Goal: Task Accomplishment & Management: Complete application form

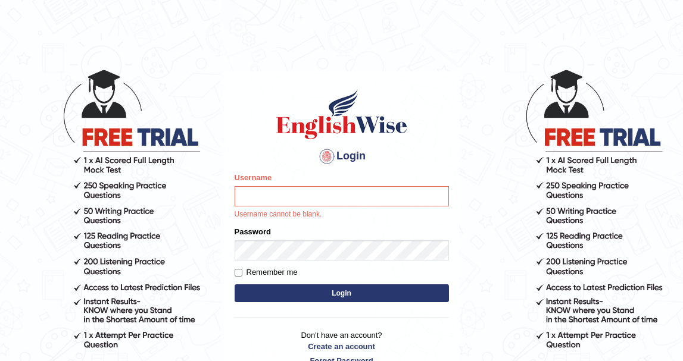
click at [276, 209] on div "Username Username cannot be blank." at bounding box center [342, 196] width 214 height 48
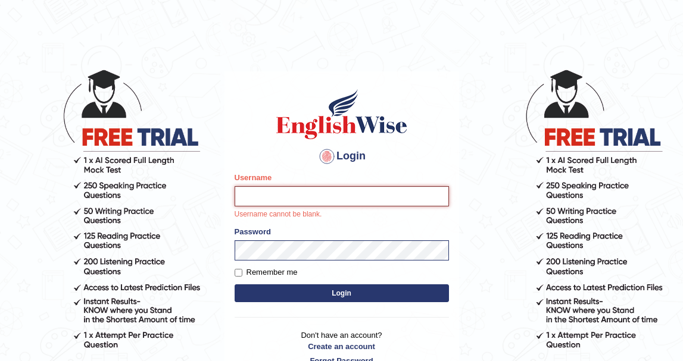
click at [283, 200] on input "Username" at bounding box center [342, 196] width 214 height 20
type input "DishaEw"
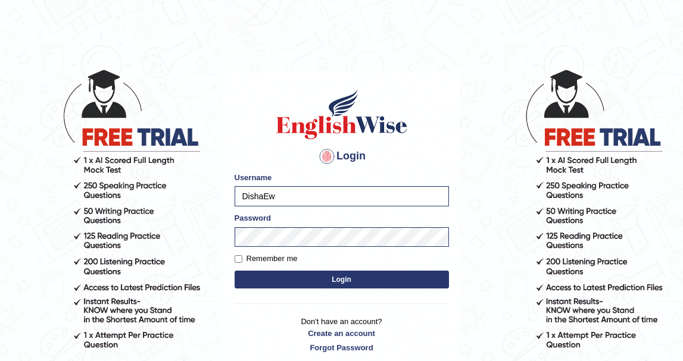
click at [316, 287] on button "Login" at bounding box center [342, 280] width 214 height 18
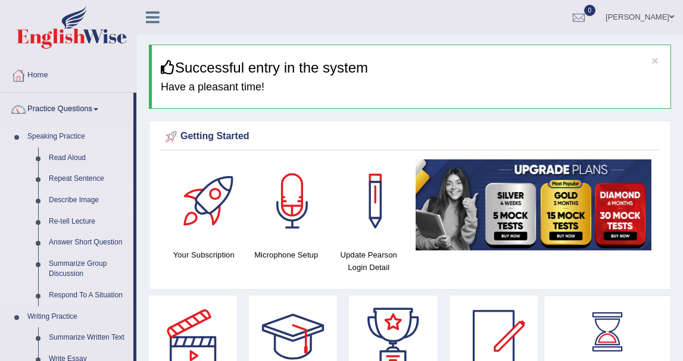
click at [96, 195] on link "Describe Image" at bounding box center [88, 200] width 90 height 21
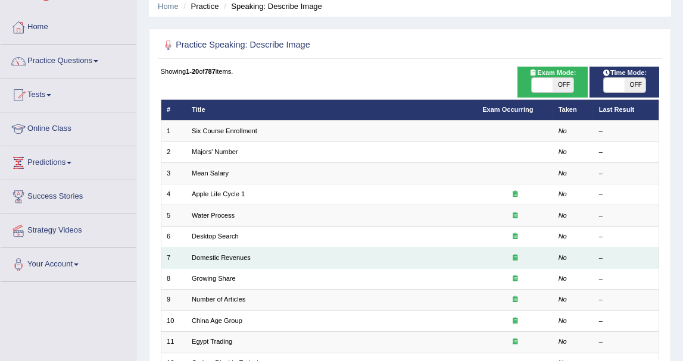
scroll to position [66, 0]
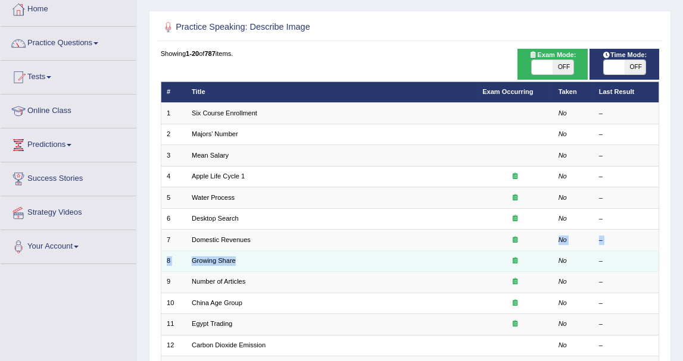
drag, startPoint x: 514, startPoint y: 251, endPoint x: 514, endPoint y: 260, distance: 8.3
click at [514, 260] on tbody "1 Six Course Enrollment No – 2 Majors' Number No – 3 Mean Salary No – 4 Apple L…" at bounding box center [410, 314] width 498 height 422
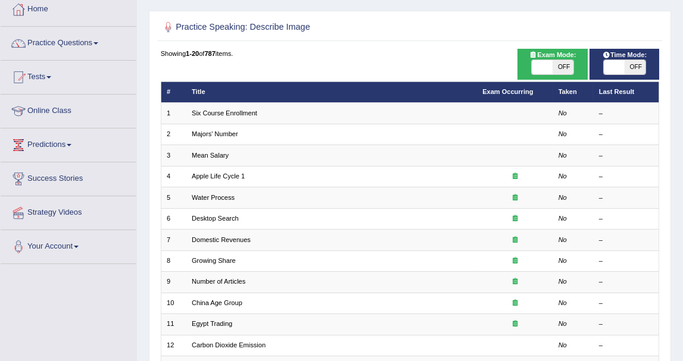
drag, startPoint x: 514, startPoint y: 260, endPoint x: 466, endPoint y: 48, distance: 217.2
click at [466, 48] on div "Practice Speaking: Describe Image Time Mode: ON OFF Exam Mode: ON OFF Showing 1…" at bounding box center [410, 297] width 522 height 573
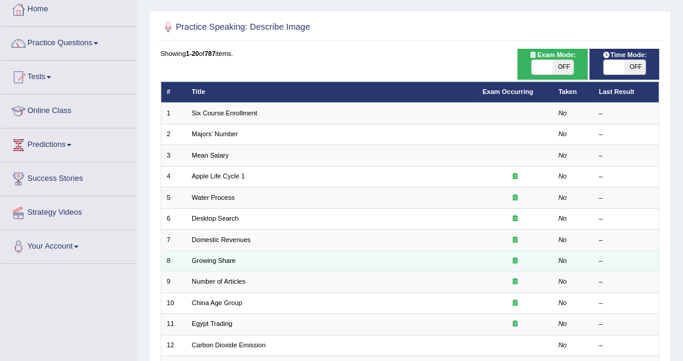
scroll to position [0, 0]
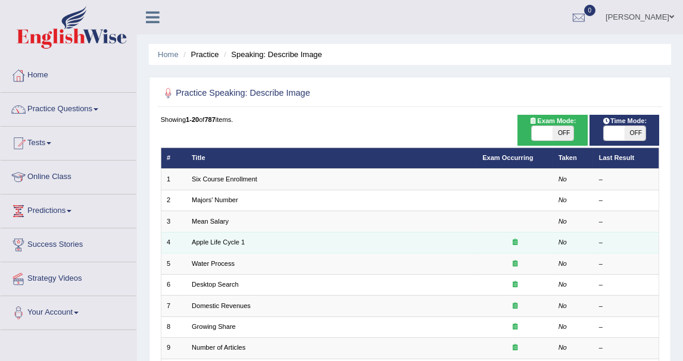
click at [204, 246] on td "Apple Life Cycle 1" at bounding box center [331, 242] width 290 height 21
click at [205, 243] on link "Apple Life Cycle 1" at bounding box center [218, 242] width 53 height 7
click at [515, 239] on icon at bounding box center [514, 242] width 5 height 7
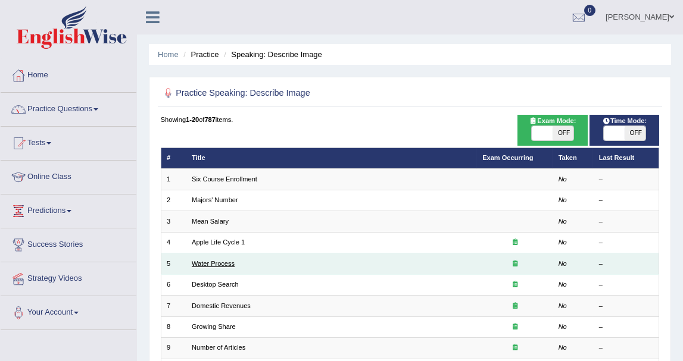
click at [215, 264] on link "Water Process" at bounding box center [213, 263] width 43 height 7
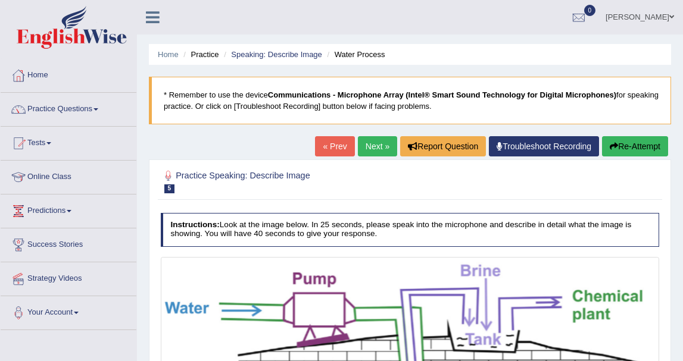
click at [343, 140] on link "« Prev" at bounding box center [334, 146] width 39 height 20
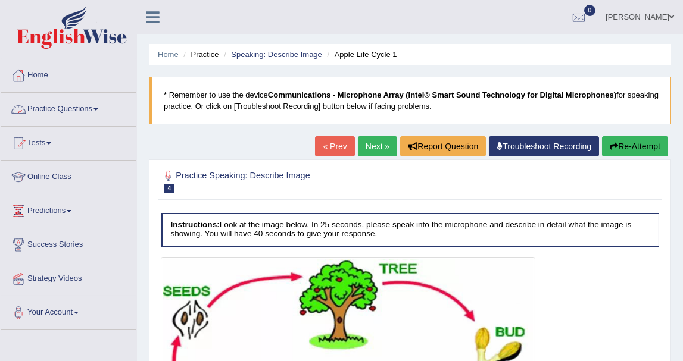
click at [56, 112] on link "Practice Questions" at bounding box center [69, 108] width 136 height 30
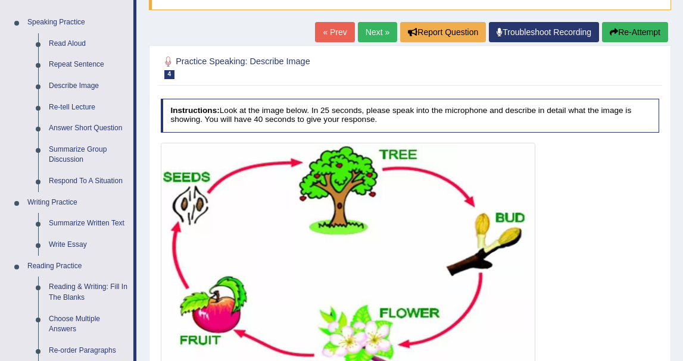
scroll to position [132, 0]
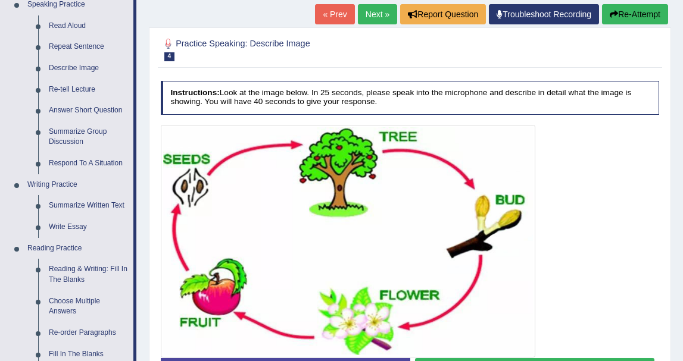
click at [668, 355] on div "Practice Speaking: Describe Image 4 Apple Life Cycle 1 Instructions: Look at th…" at bounding box center [410, 215] width 522 height 376
click at [489, 243] on img at bounding box center [348, 241] width 370 height 228
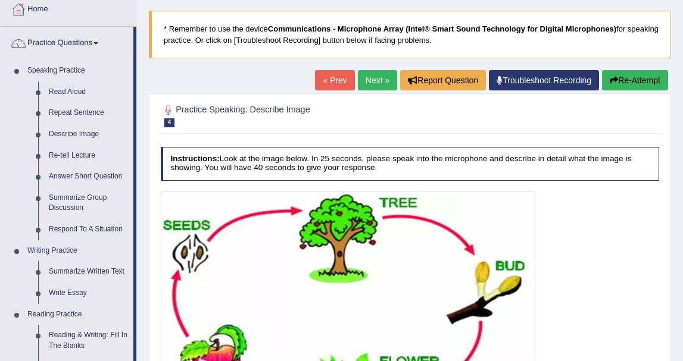
scroll to position [0, 0]
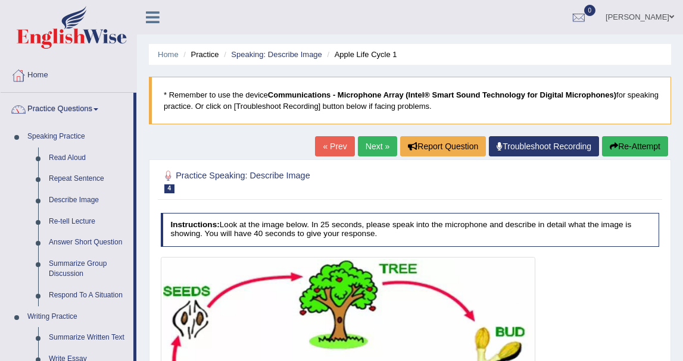
click at [60, 201] on link "Describe Image" at bounding box center [88, 200] width 90 height 21
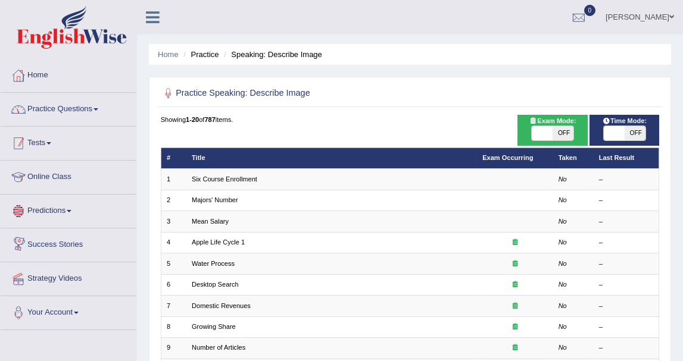
click at [89, 108] on link "Practice Questions" at bounding box center [69, 108] width 136 height 30
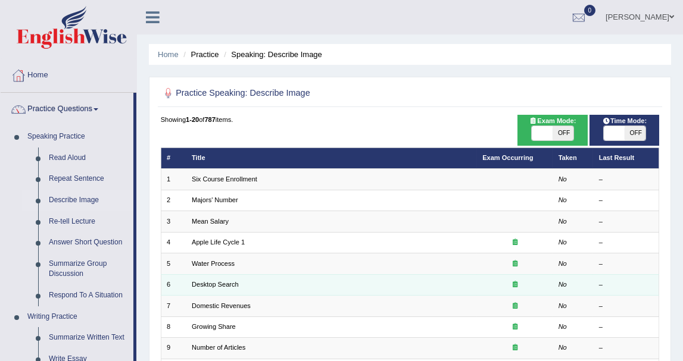
scroll to position [132, 0]
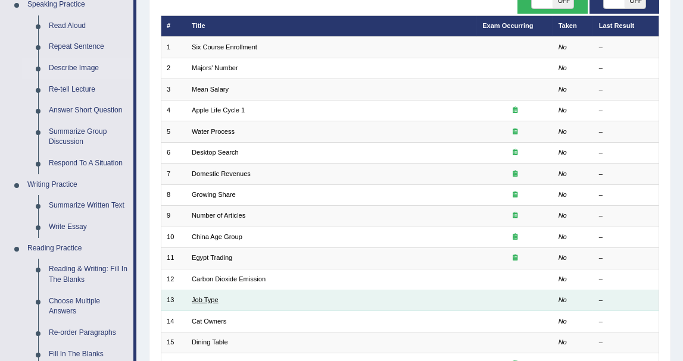
click at [212, 296] on link "Job Type" at bounding box center [205, 299] width 27 height 7
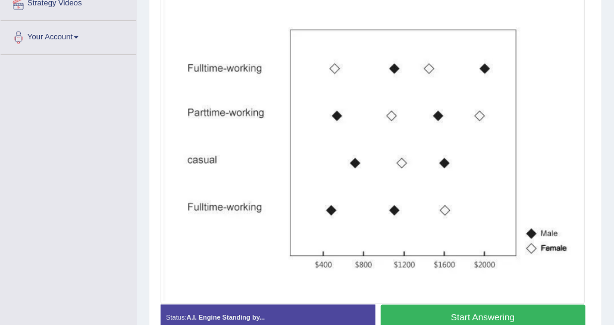
scroll to position [299, 0]
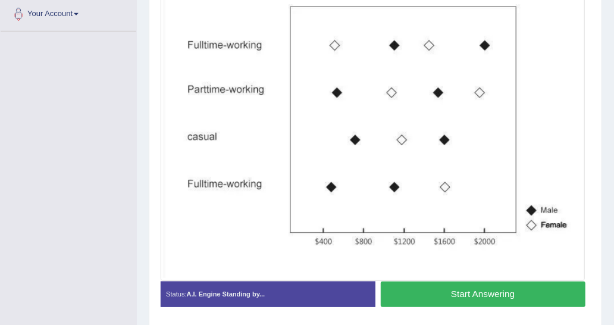
click at [437, 292] on button "Start Answering" at bounding box center [483, 295] width 205 height 26
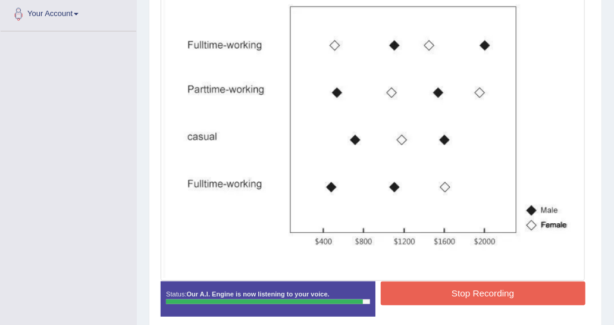
click at [475, 296] on button "Stop Recording" at bounding box center [483, 293] width 205 height 23
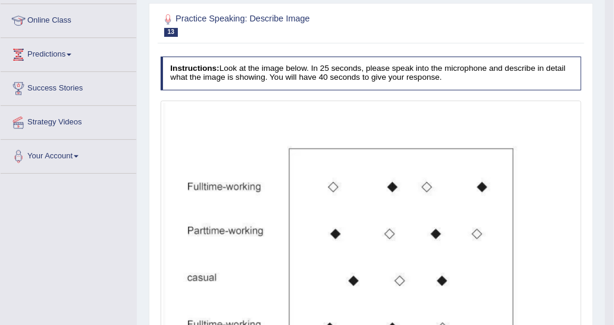
scroll to position [105, 0]
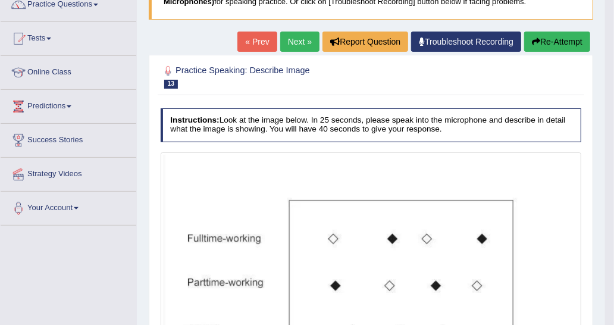
click at [547, 41] on button "Re-Attempt" at bounding box center [557, 42] width 66 height 20
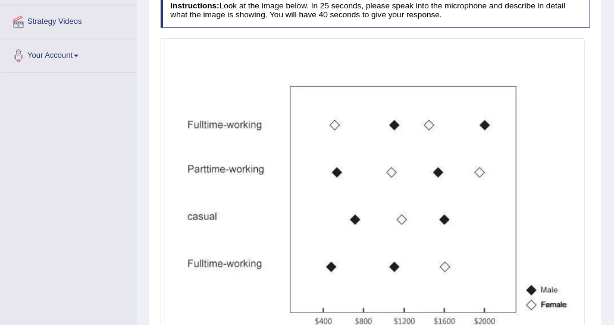
scroll to position [343, 0]
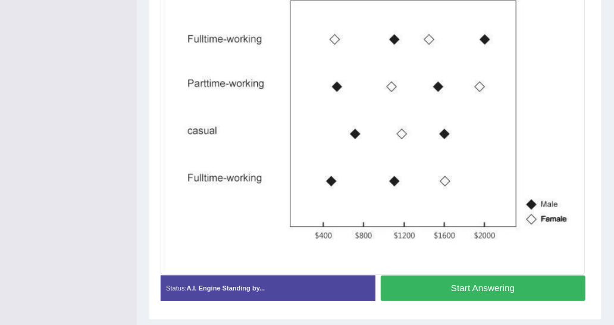
click at [418, 287] on button "Start Answering" at bounding box center [483, 289] width 205 height 26
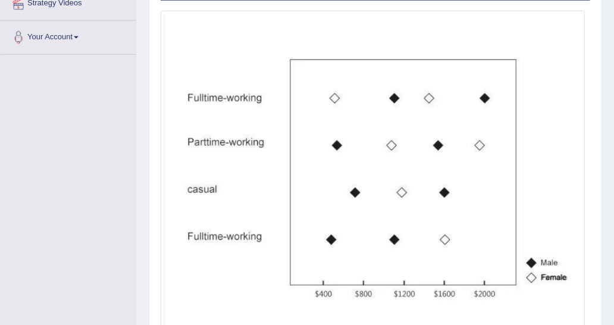
scroll to position [335, 0]
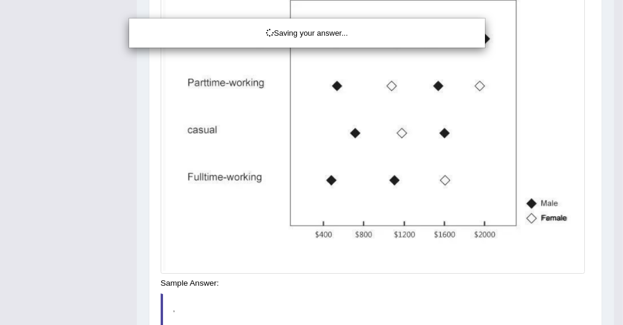
click at [443, 277] on div "Saving your answer..." at bounding box center [311, 162] width 623 height 325
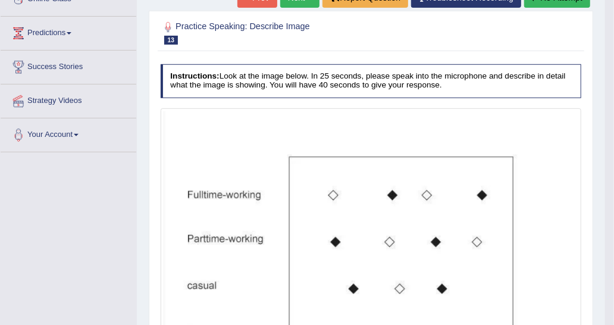
scroll to position [157, 0]
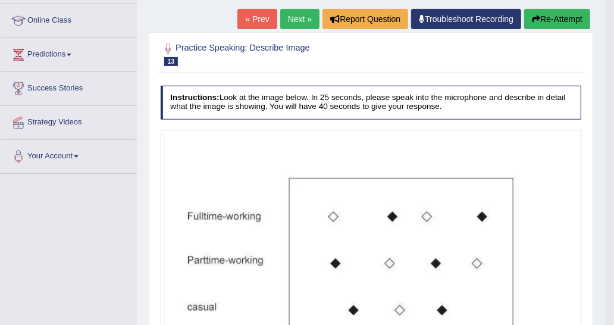
click at [537, 20] on icon "button" at bounding box center [536, 19] width 8 height 8
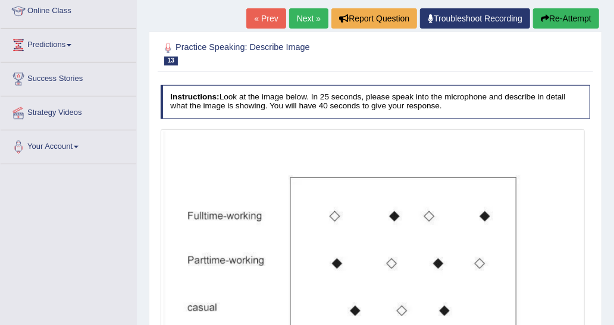
click at [305, 14] on link "Next »" at bounding box center [308, 18] width 39 height 20
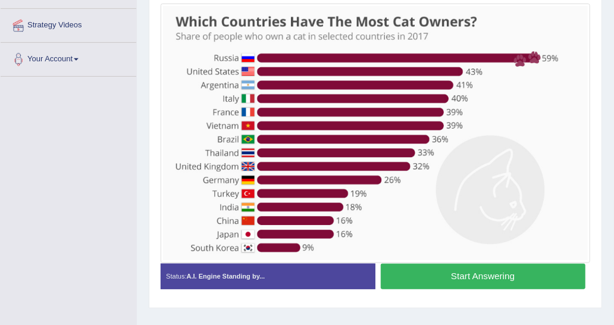
scroll to position [238, 0]
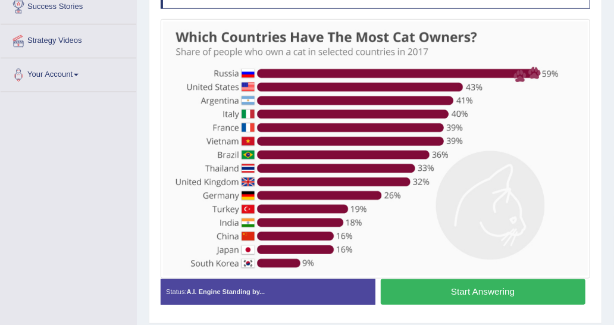
click at [549, 283] on button "Start Answering" at bounding box center [483, 292] width 205 height 26
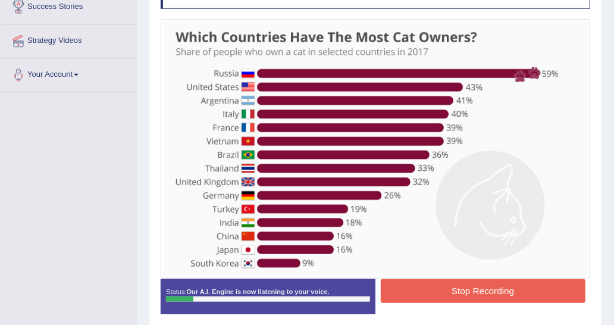
click at [551, 279] on button "Stop Recording" at bounding box center [483, 290] width 205 height 23
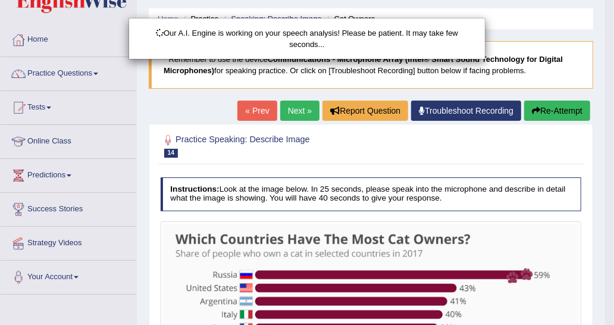
scroll to position [0, 0]
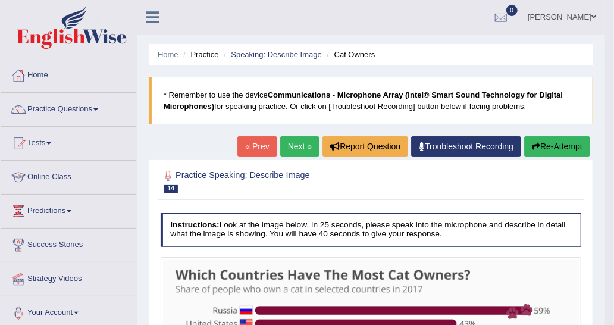
click at [557, 166] on div at bounding box center [371, 181] width 421 height 31
click at [560, 153] on button "Re-Attempt" at bounding box center [557, 146] width 66 height 20
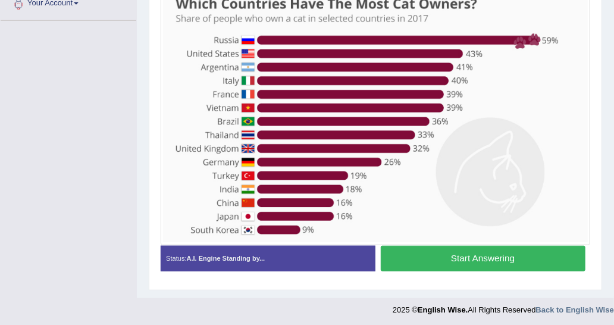
click at [492, 250] on button "Start Answering" at bounding box center [483, 259] width 205 height 26
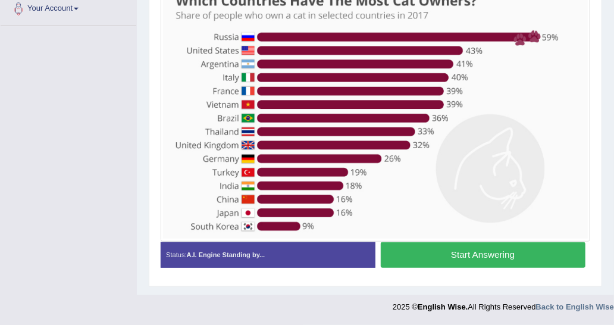
scroll to position [301, 0]
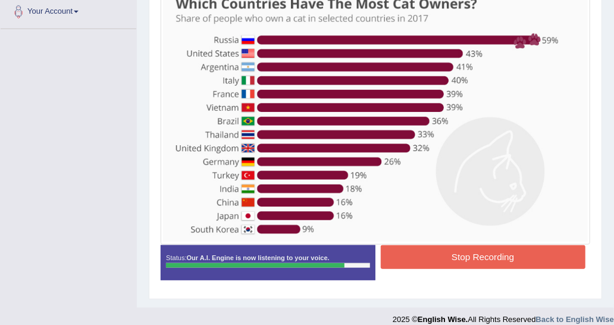
click at [459, 267] on div "Stop Recording" at bounding box center [483, 258] width 215 height 26
click at [460, 261] on button "Stop Recording" at bounding box center [483, 256] width 205 height 23
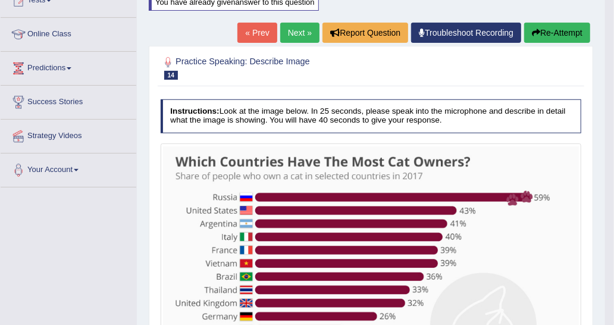
scroll to position [127, 0]
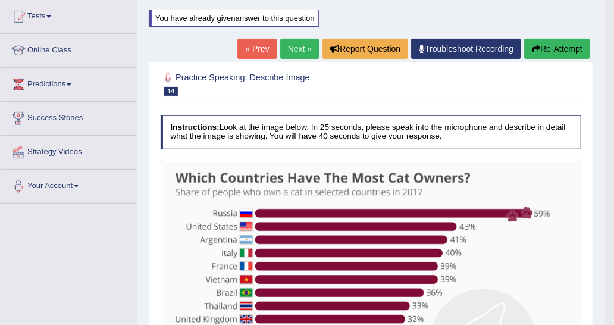
click at [555, 47] on button "Re-Attempt" at bounding box center [557, 49] width 66 height 20
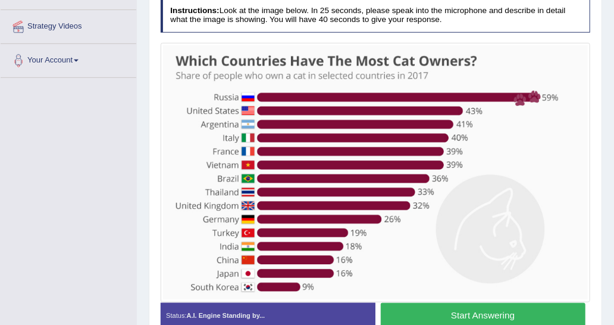
scroll to position [265, 0]
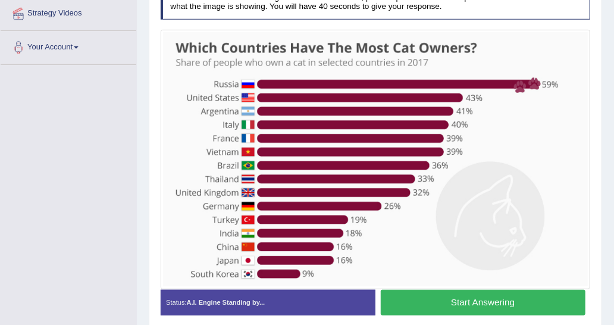
click at [493, 298] on button "Start Answering" at bounding box center [483, 303] width 205 height 26
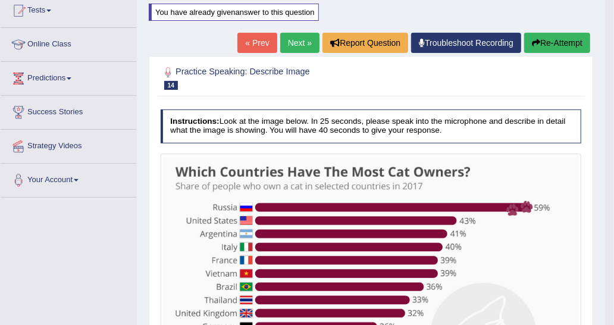
scroll to position [0, 0]
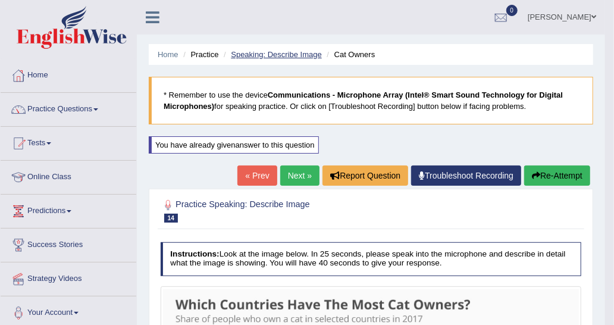
click at [265, 57] on link "Speaking: Describe Image" at bounding box center [276, 54] width 90 height 9
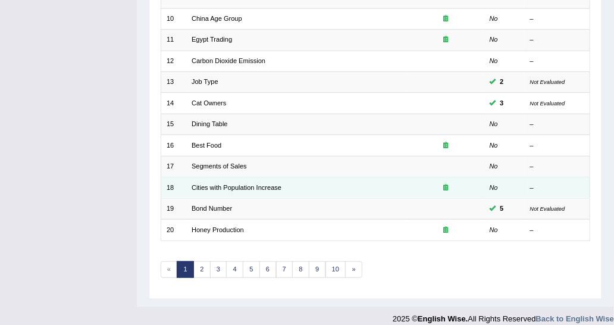
scroll to position [356, 0]
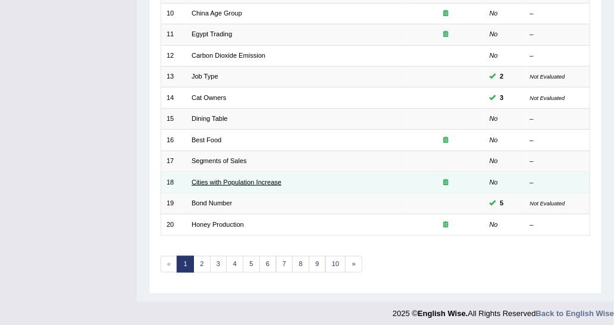
click at [250, 179] on link "Cities with Population Increase" at bounding box center [237, 182] width 90 height 7
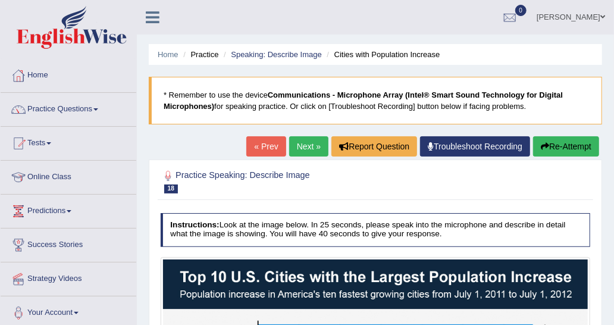
click at [302, 143] on link "Next »" at bounding box center [308, 146] width 39 height 20
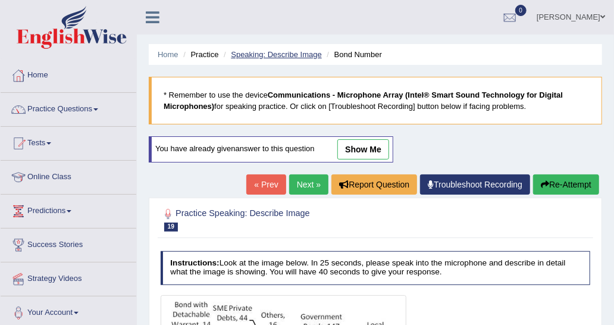
click at [255, 53] on link "Speaking: Describe Image" at bounding box center [276, 54] width 90 height 9
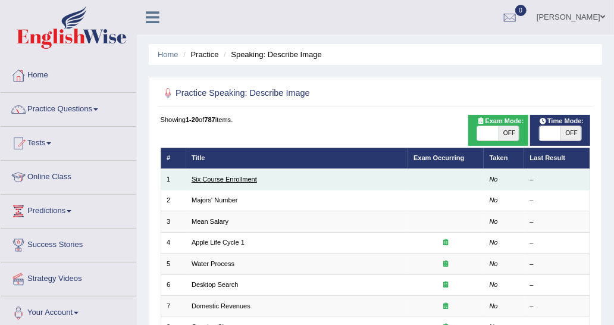
click at [204, 177] on link "Six Course Enrollment" at bounding box center [224, 179] width 65 height 7
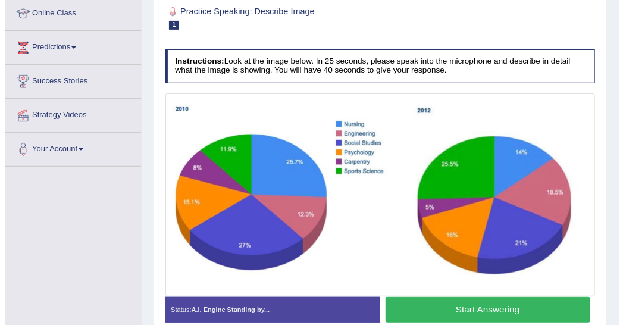
scroll to position [179, 0]
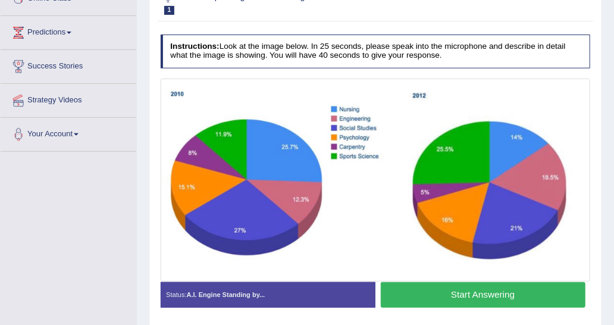
click at [435, 296] on button "Start Answering" at bounding box center [483, 295] width 205 height 26
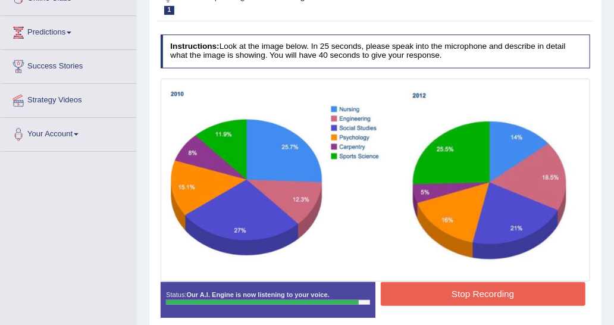
click at [418, 290] on button "Stop Recording" at bounding box center [483, 293] width 205 height 23
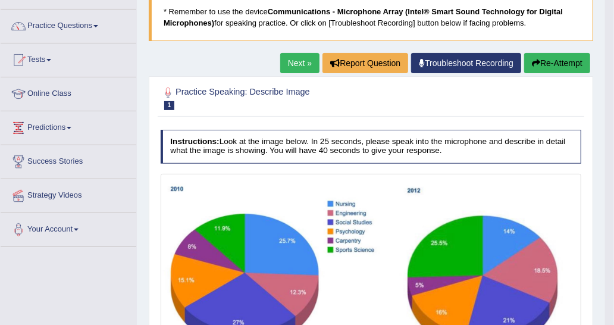
scroll to position [60, 0]
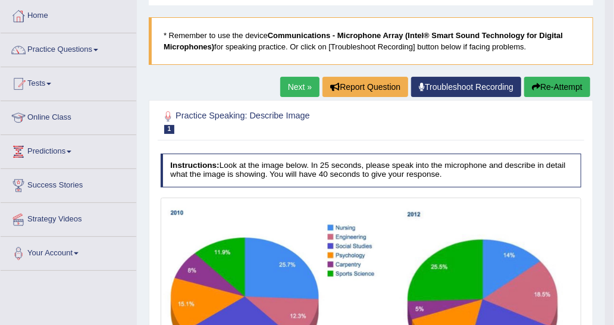
click at [540, 88] on button "Re-Attempt" at bounding box center [557, 87] width 66 height 20
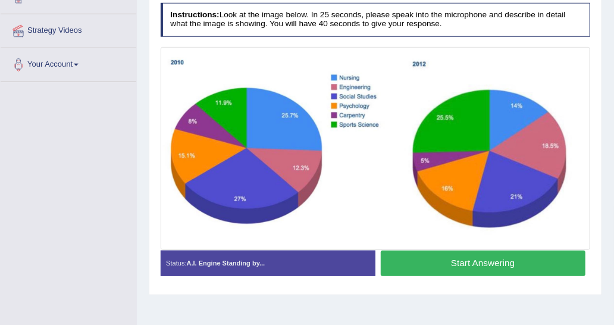
scroll to position [240, 0]
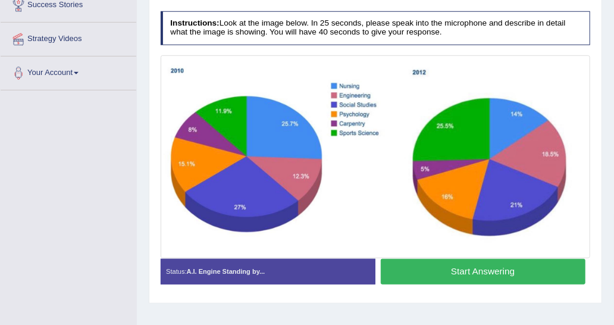
drag, startPoint x: 465, startPoint y: 265, endPoint x: 465, endPoint y: 258, distance: 7.2
click at [465, 264] on button "Start Answering" at bounding box center [483, 272] width 205 height 26
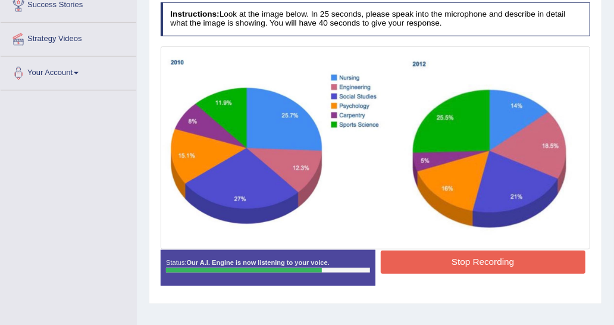
click at [465, 254] on button "Stop Recording" at bounding box center [483, 262] width 205 height 23
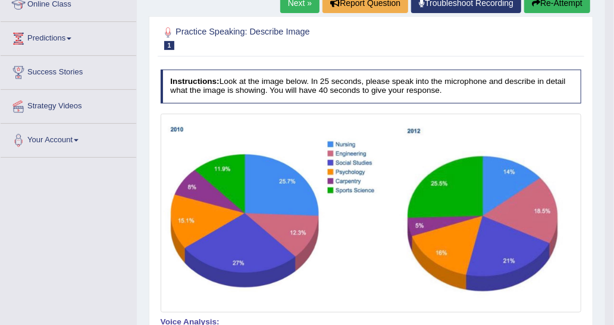
scroll to position [121, 0]
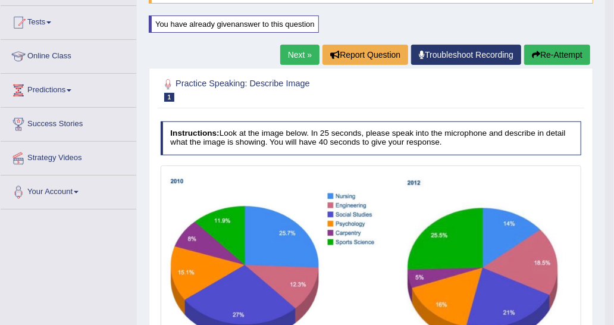
click at [560, 51] on button "Re-Attempt" at bounding box center [557, 55] width 66 height 20
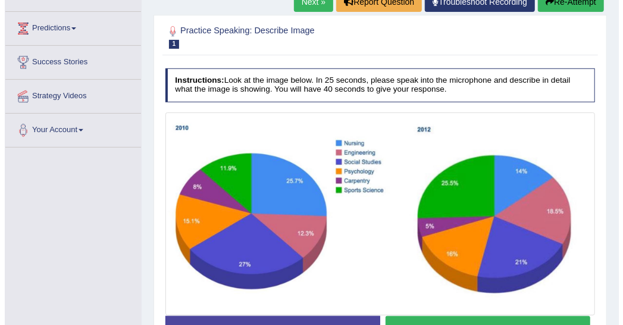
scroll to position [249, 0]
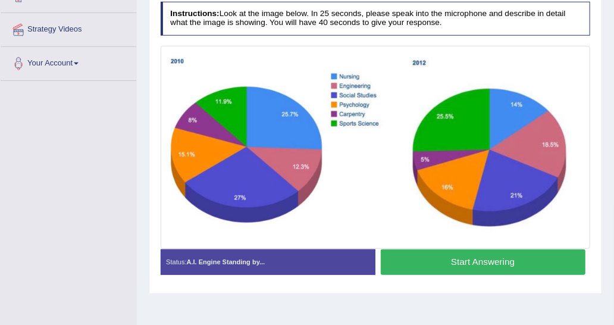
click at [470, 265] on button "Start Answering" at bounding box center [483, 262] width 205 height 26
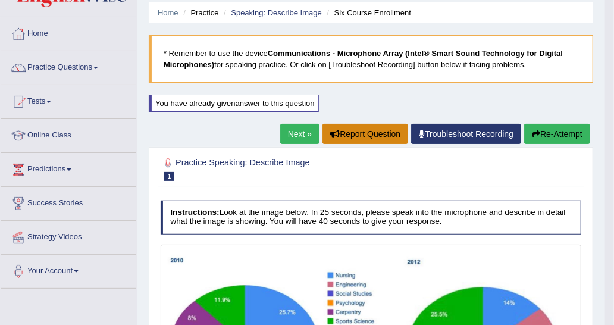
scroll to position [38, 0]
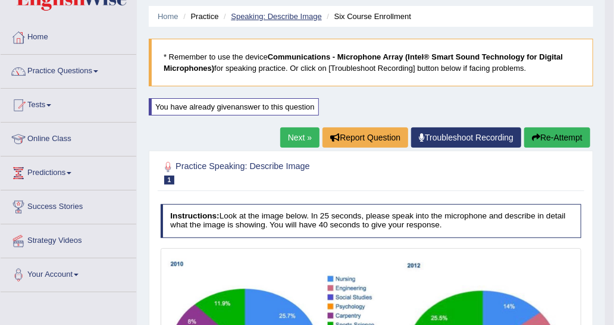
click at [296, 15] on link "Speaking: Describe Image" at bounding box center [276, 16] width 90 height 9
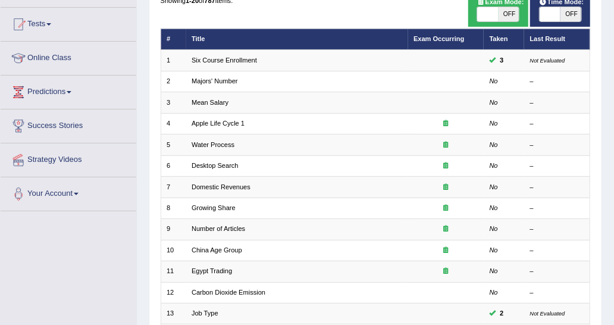
scroll to position [238, 0]
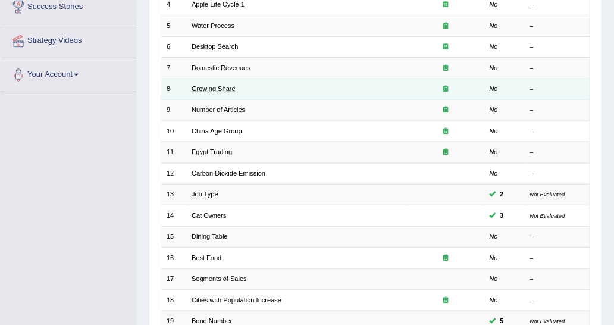
click at [224, 87] on link "Growing Share" at bounding box center [214, 88] width 44 height 7
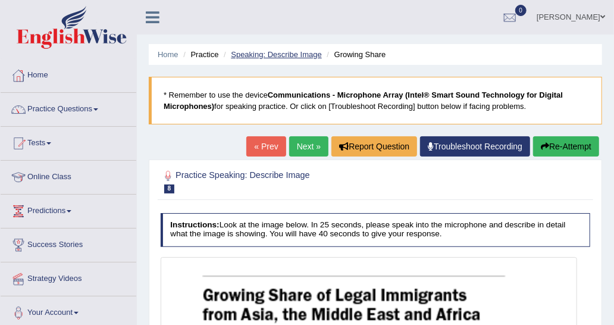
click at [244, 50] on link "Speaking: Describe Image" at bounding box center [276, 54] width 90 height 9
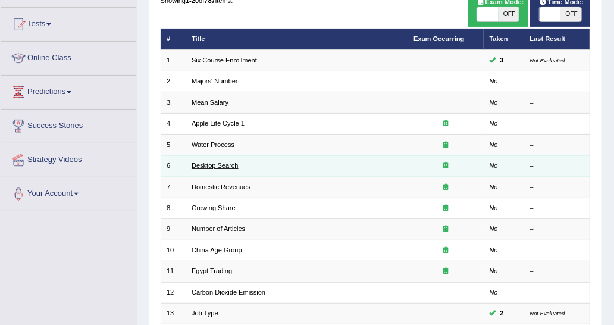
click at [223, 164] on link "Desktop Search" at bounding box center [215, 165] width 47 height 7
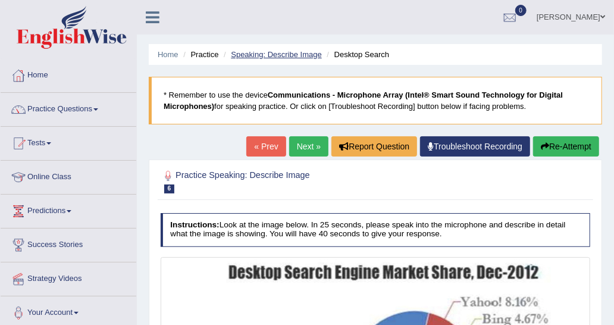
click at [270, 51] on link "Speaking: Describe Image" at bounding box center [276, 54] width 90 height 9
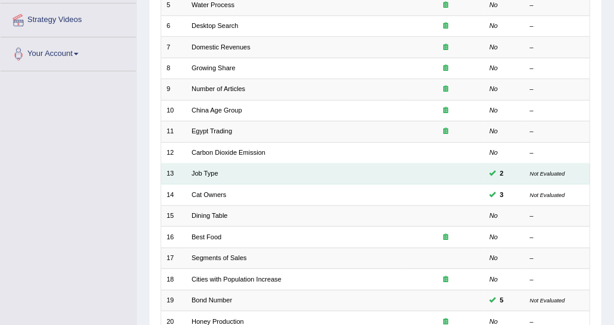
scroll to position [238, 0]
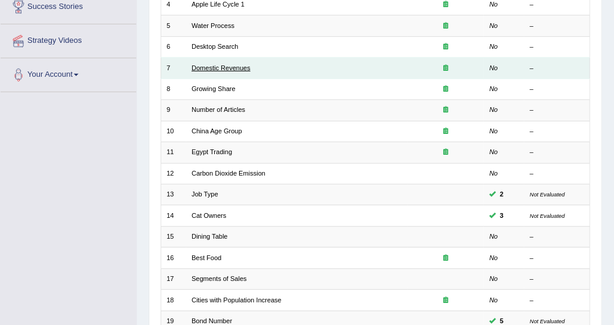
click at [245, 68] on link "Domestic Revenues" at bounding box center [221, 67] width 59 height 7
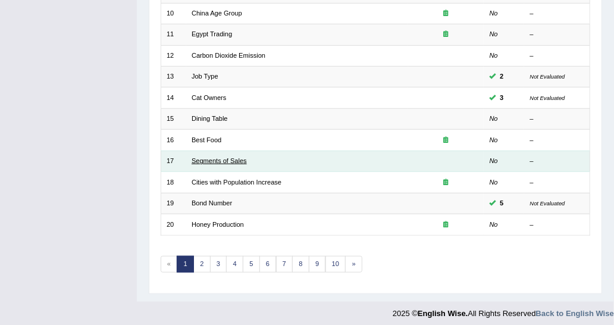
click at [217, 158] on link "Segments of Sales" at bounding box center [219, 160] width 55 height 7
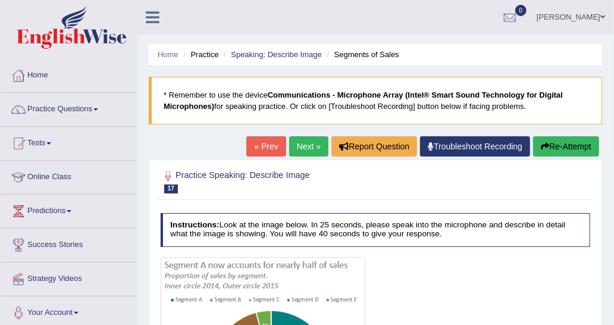
click at [268, 148] on link "« Prev" at bounding box center [265, 146] width 39 height 20
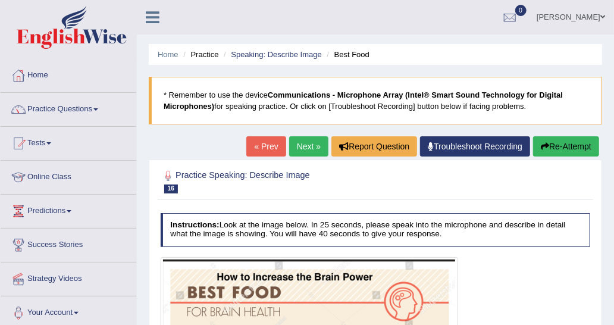
click at [273, 59] on li "Speaking: Describe Image" at bounding box center [271, 54] width 101 height 11
click at [274, 57] on link "Speaking: Describe Image" at bounding box center [276, 54] width 90 height 9
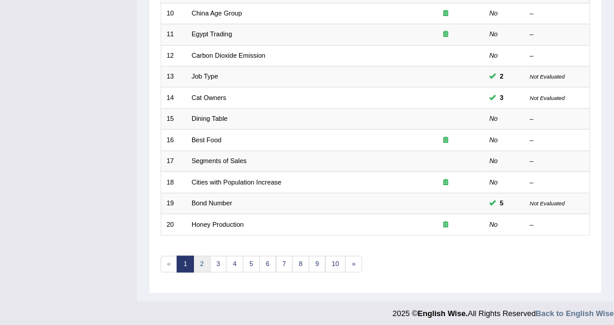
click at [202, 260] on link "2" at bounding box center [201, 264] width 17 height 17
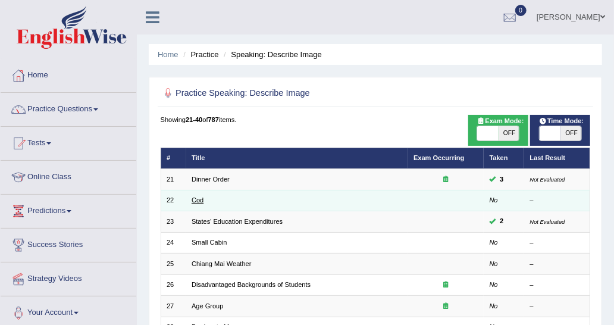
click at [196, 201] on link "Cod" at bounding box center [198, 199] width 12 height 7
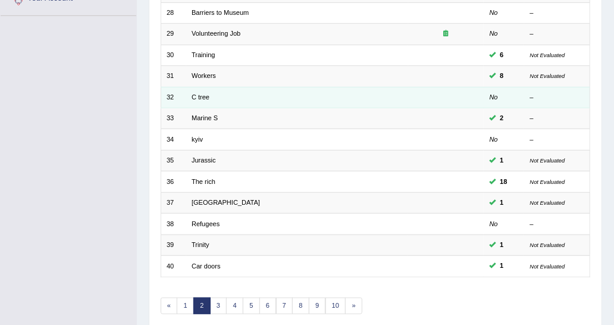
scroll to position [356, 0]
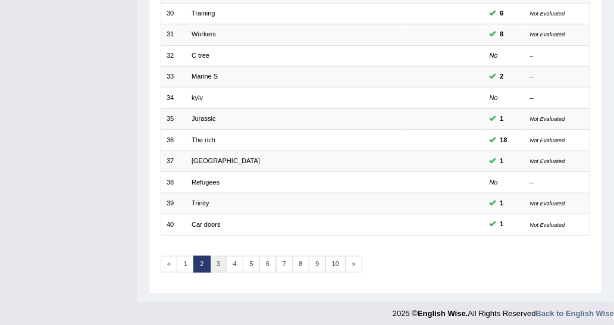
click at [220, 256] on link "3" at bounding box center [218, 264] width 17 height 17
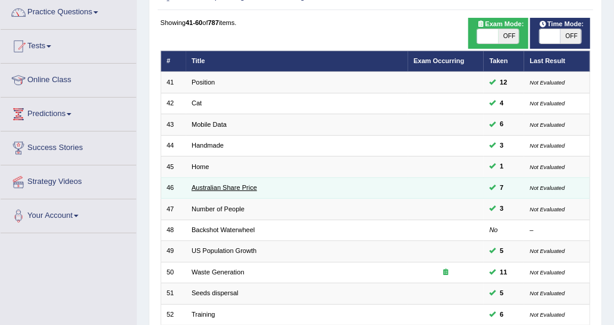
scroll to position [119, 0]
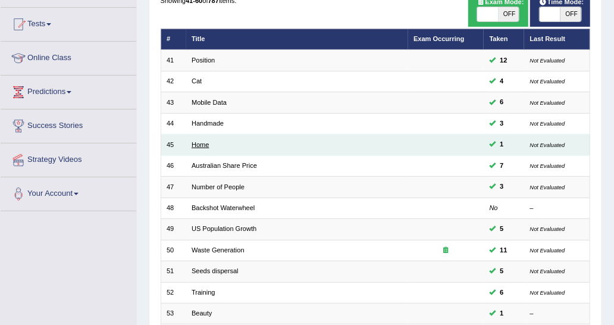
click at [199, 146] on link "Home" at bounding box center [200, 144] width 17 height 7
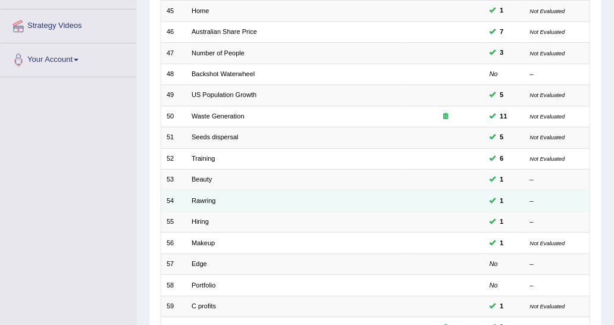
scroll to position [237, 0]
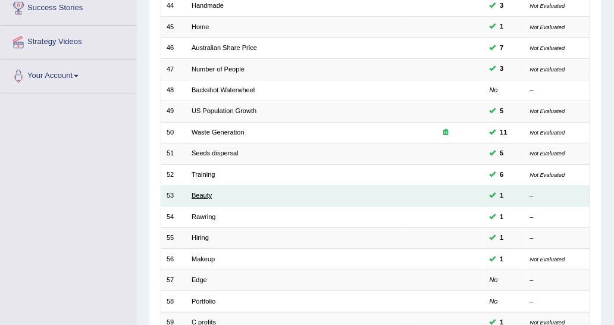
click at [208, 194] on link "Beauty" at bounding box center [202, 195] width 20 height 7
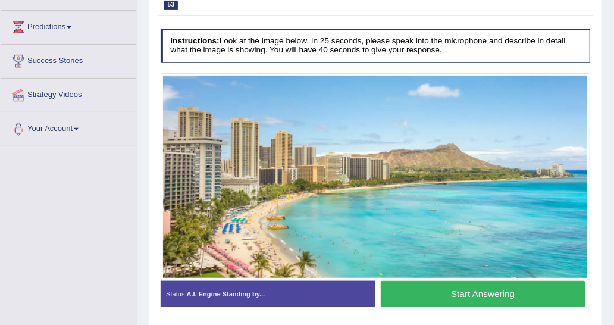
scroll to position [119, 0]
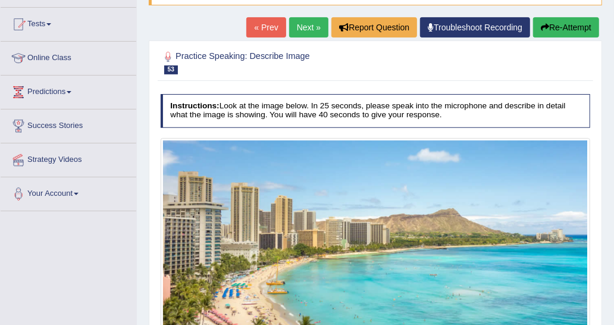
click at [560, 24] on button "Re-Attempt" at bounding box center [566, 27] width 66 height 20
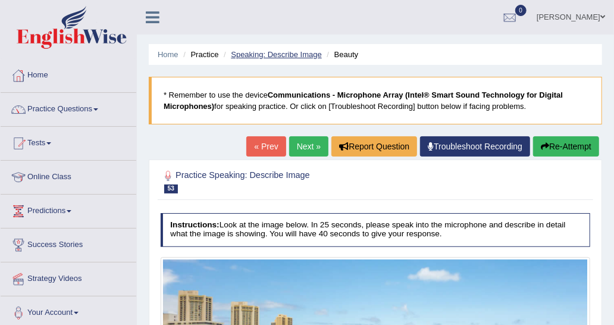
click at [266, 53] on link "Speaking: Describe Image" at bounding box center [276, 54] width 90 height 9
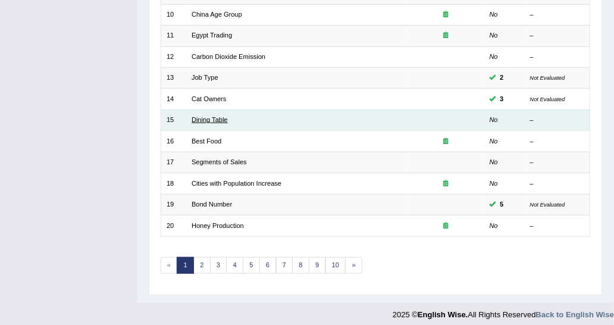
scroll to position [356, 0]
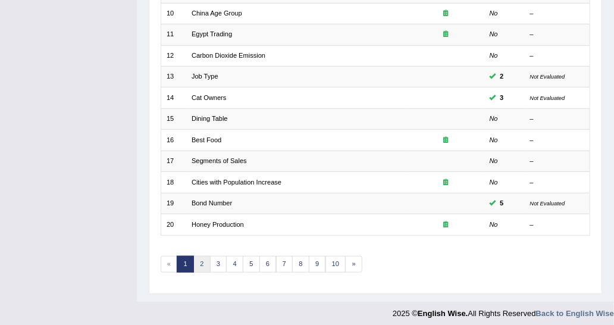
click at [201, 256] on link "2" at bounding box center [201, 264] width 17 height 17
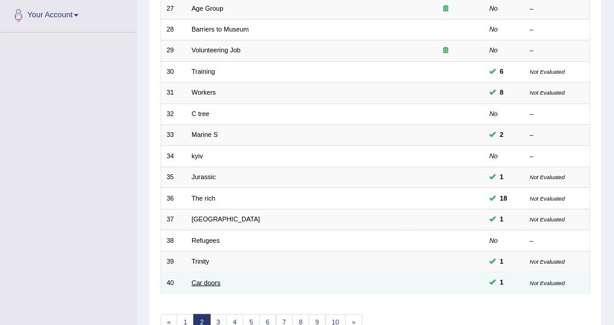
scroll to position [356, 0]
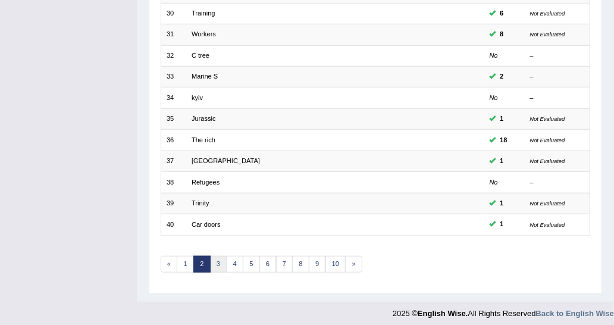
click at [221, 260] on link "3" at bounding box center [218, 264] width 17 height 17
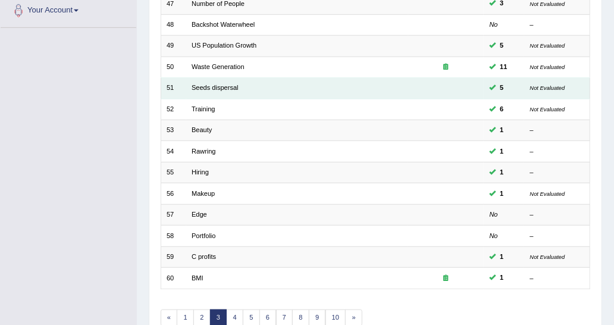
scroll to position [356, 0]
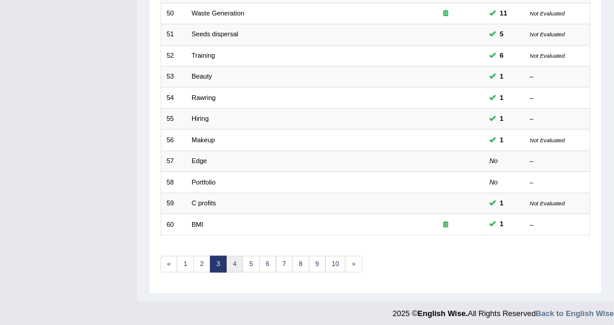
click at [233, 259] on link "4" at bounding box center [234, 264] width 17 height 17
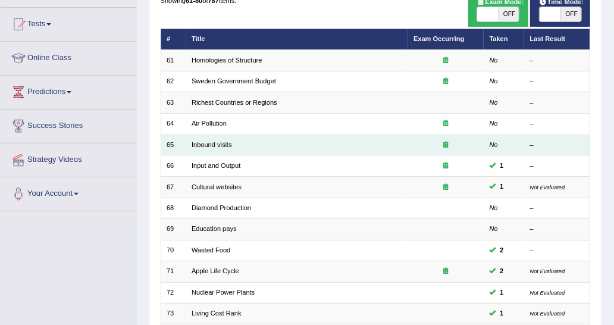
click at [218, 148] on td "Inbound visits" at bounding box center [297, 145] width 222 height 21
click at [218, 144] on link "Inbound visits" at bounding box center [212, 144] width 40 height 7
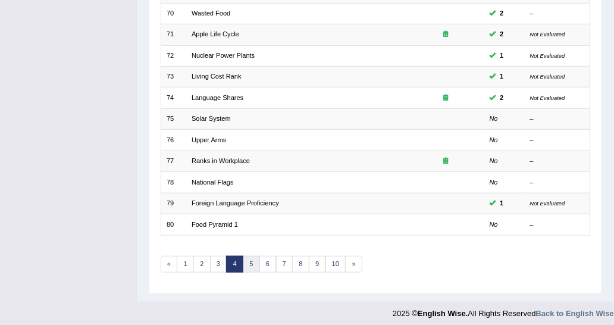
click at [249, 259] on link "5" at bounding box center [251, 264] width 17 height 17
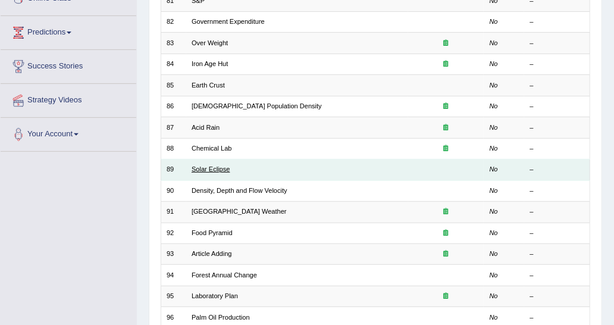
click at [210, 165] on link "Solar Eclipse" at bounding box center [211, 168] width 38 height 7
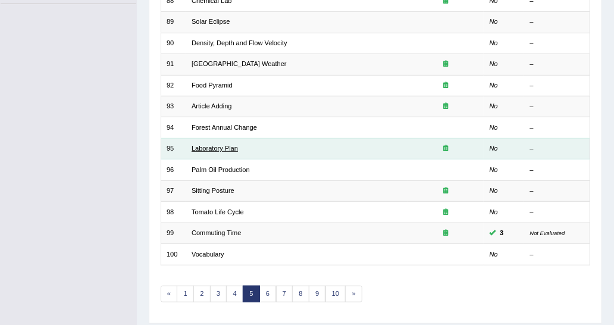
click at [220, 145] on link "Laboratory Plan" at bounding box center [215, 148] width 46 height 7
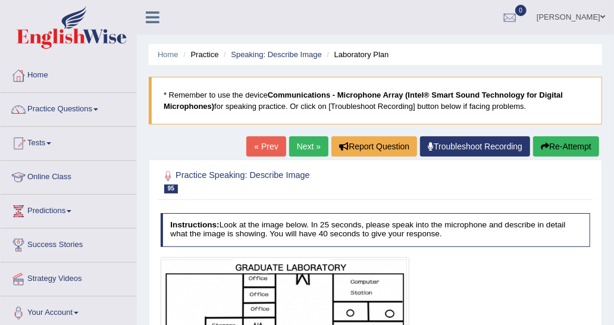
click at [313, 150] on link "Next »" at bounding box center [308, 146] width 39 height 20
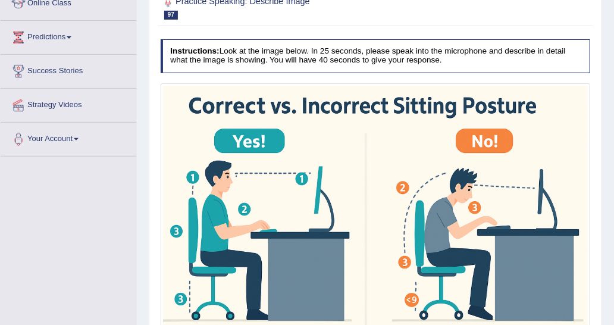
scroll to position [119, 0]
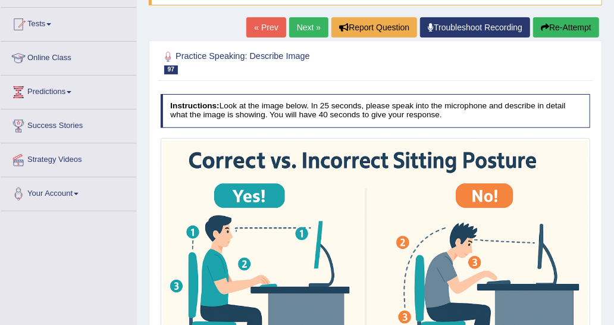
click at [294, 39] on div "« Prev Next » Report Question Troubleshoot Recording Re-Attempt" at bounding box center [424, 28] width 356 height 23
click at [298, 30] on link "Next »" at bounding box center [308, 27] width 39 height 20
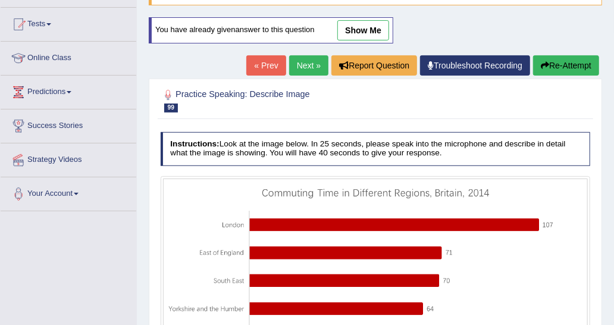
click at [312, 61] on link "Next »" at bounding box center [308, 65] width 39 height 20
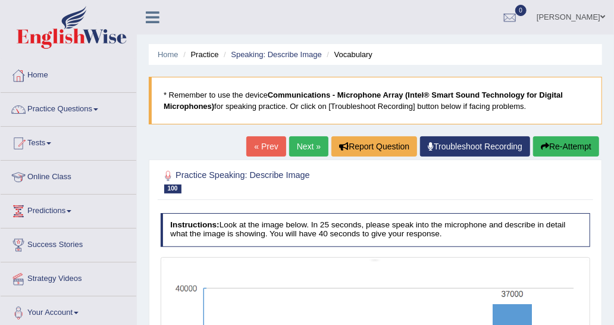
click at [308, 148] on link "Next »" at bounding box center [308, 146] width 39 height 20
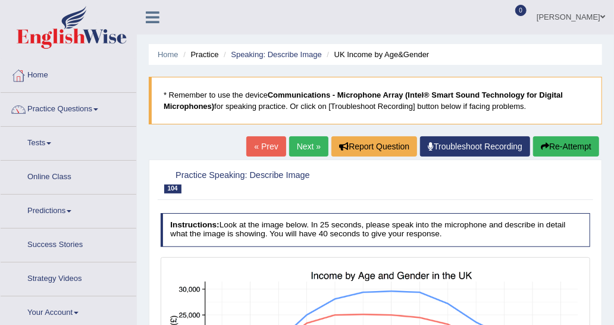
click at [308, 143] on link "Next »" at bounding box center [308, 146] width 39 height 20
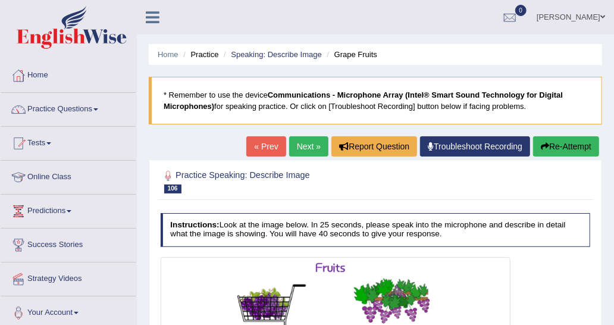
click at [303, 147] on link "Next »" at bounding box center [308, 146] width 39 height 20
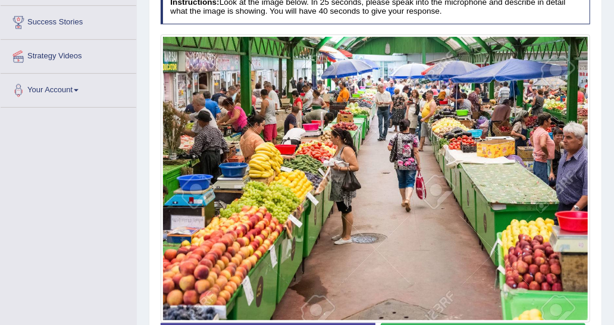
scroll to position [238, 0]
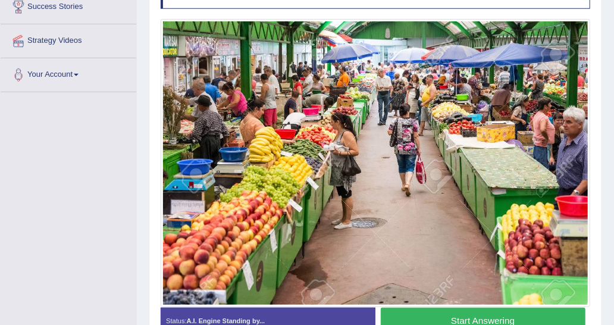
click at [455, 311] on button "Start Answering" at bounding box center [483, 321] width 205 height 26
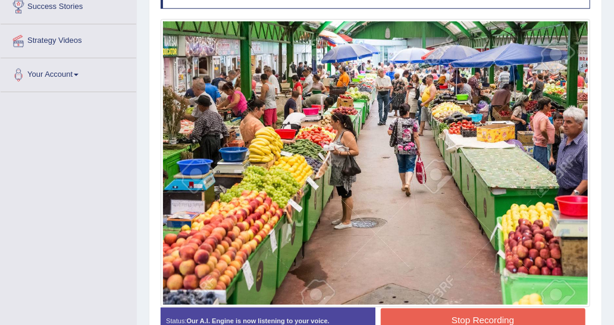
scroll to position [298, 0]
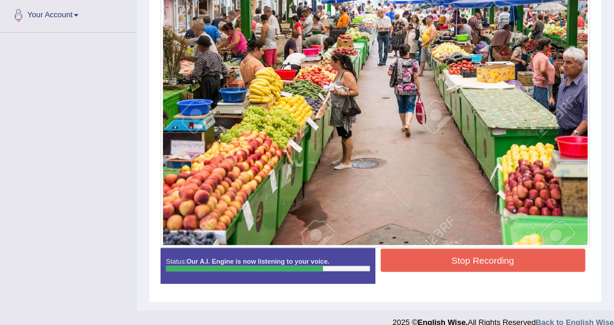
click at [476, 250] on button "Stop Recording" at bounding box center [483, 260] width 205 height 23
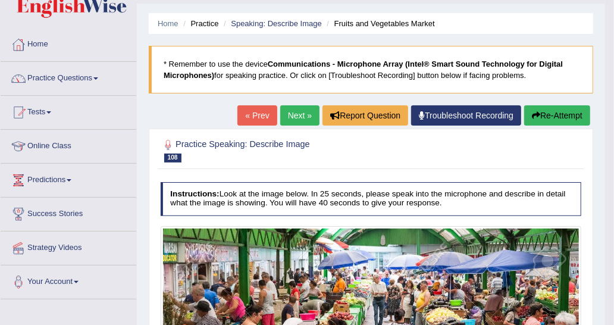
scroll to position [0, 0]
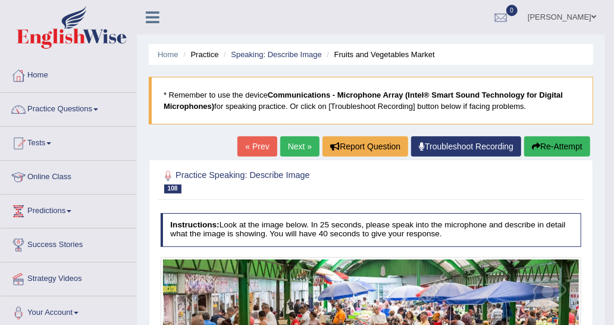
click at [308, 143] on link "Next »" at bounding box center [299, 146] width 39 height 20
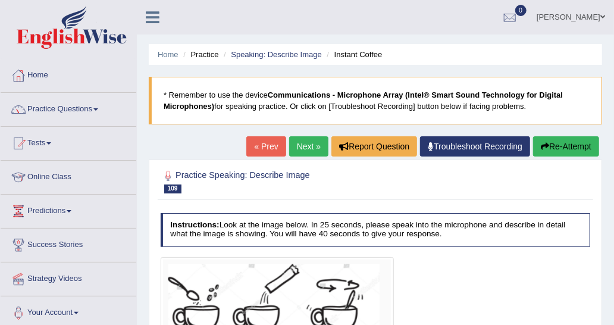
click at [297, 144] on link "Next »" at bounding box center [308, 146] width 39 height 20
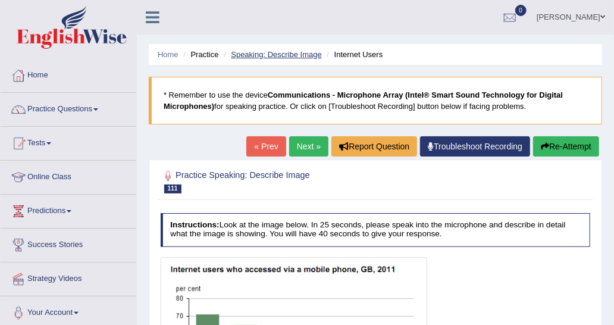
click at [237, 56] on link "Speaking: Describe Image" at bounding box center [276, 54] width 90 height 9
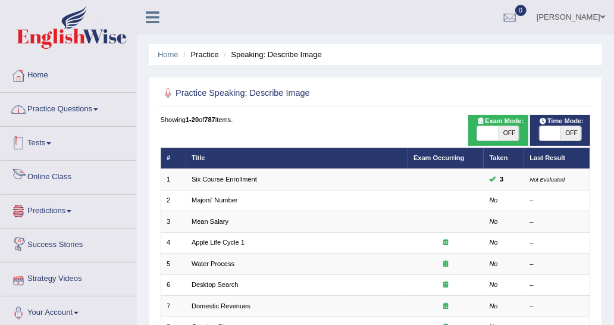
click at [94, 117] on link "Practice Questions" at bounding box center [69, 108] width 136 height 30
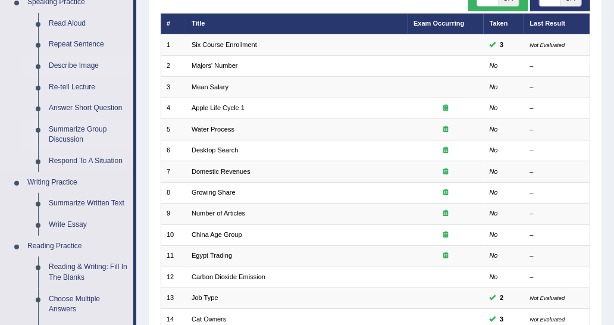
scroll to position [119, 0]
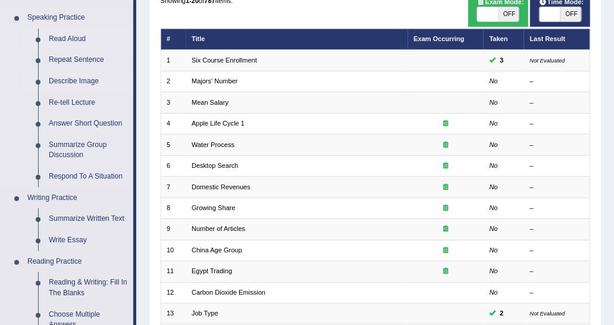
click at [71, 39] on link "Read Aloud" at bounding box center [88, 39] width 90 height 21
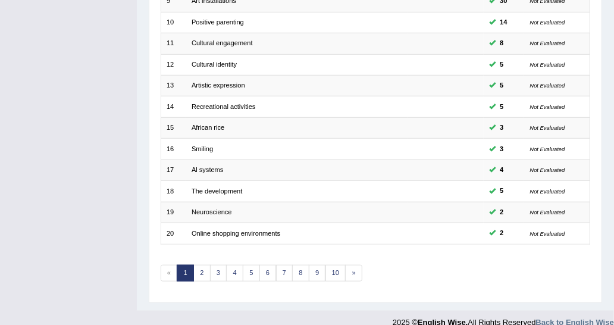
scroll to position [356, 0]
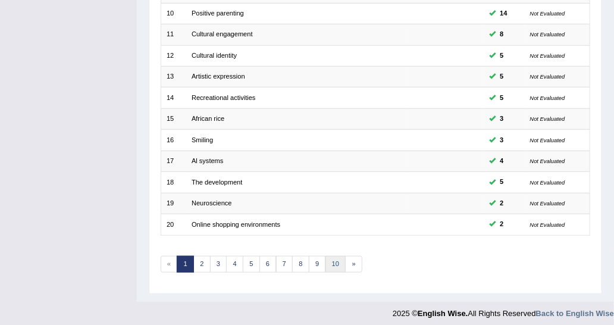
click at [338, 256] on link "10" at bounding box center [336, 264] width 21 height 17
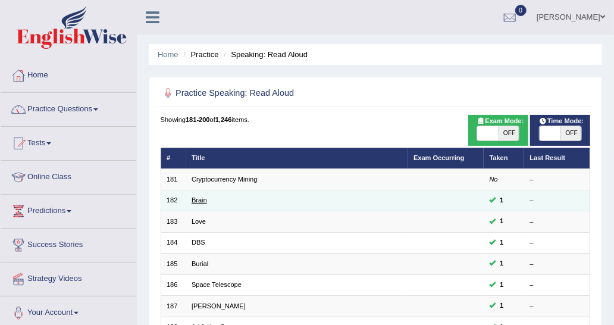
scroll to position [298, 0]
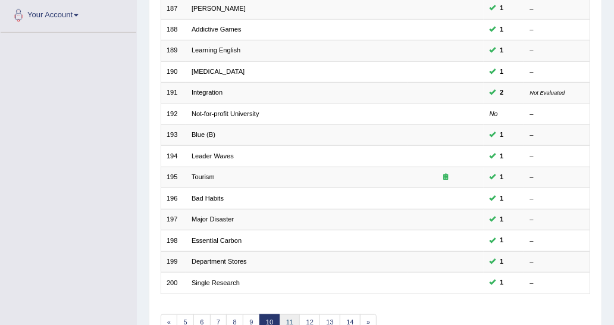
click at [282, 316] on link "11" at bounding box center [290, 322] width 21 height 17
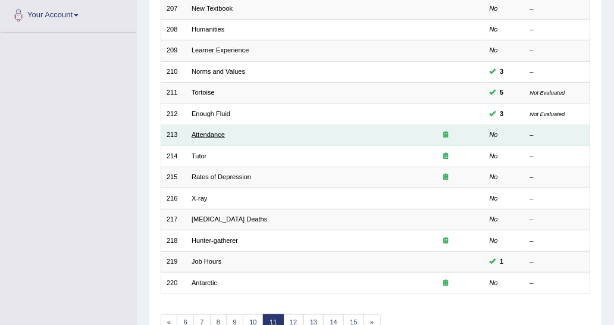
click at [206, 131] on link "Attendance" at bounding box center [208, 134] width 33 height 7
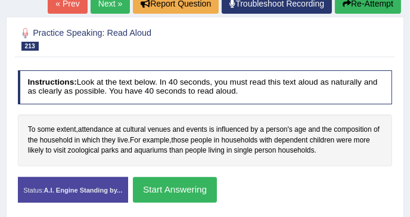
scroll to position [158, 0]
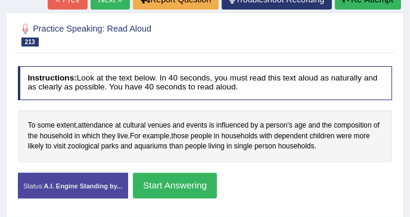
click at [161, 180] on button "Start Answering" at bounding box center [175, 186] width 84 height 26
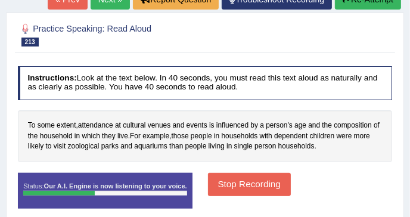
click at [208, 184] on button "Stop Recording" at bounding box center [249, 184] width 83 height 23
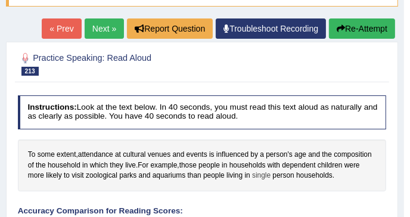
scroll to position [119, 0]
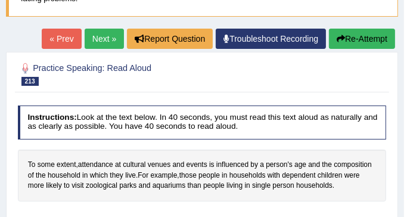
click at [360, 43] on button "Re-Attempt" at bounding box center [362, 39] width 66 height 20
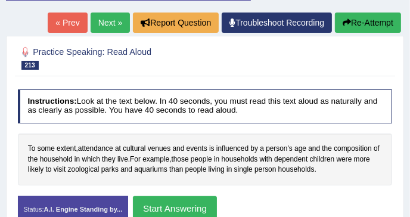
scroll to position [213, 0]
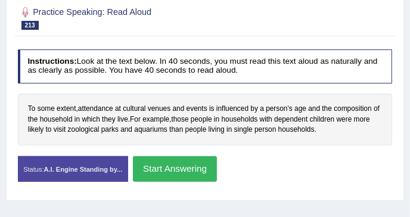
click at [167, 158] on button "Start Answering" at bounding box center [175, 169] width 84 height 26
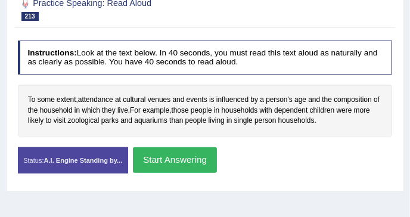
scroll to position [205, 0]
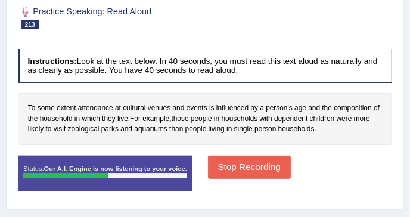
click at [237, 162] on button "Stop Recording" at bounding box center [249, 166] width 83 height 23
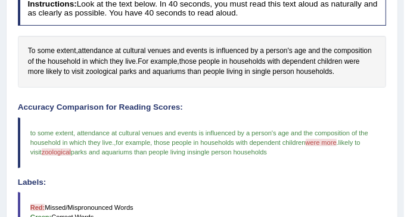
scroll to position [121, 0]
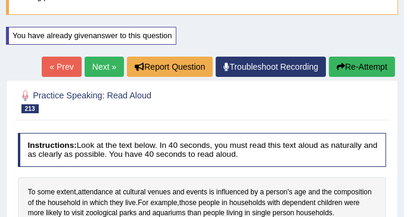
click at [95, 63] on link "Next »" at bounding box center [104, 67] width 39 height 20
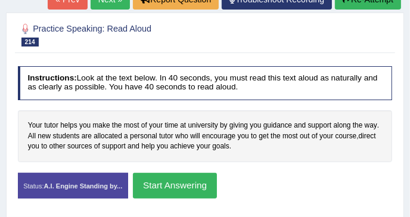
click at [183, 179] on button "Start Answering" at bounding box center [175, 186] width 84 height 26
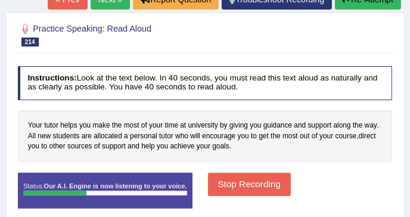
click at [233, 179] on button "Stop Recording" at bounding box center [249, 184] width 83 height 23
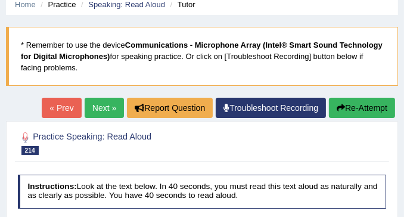
scroll to position [39, 0]
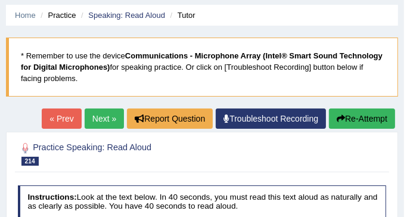
click at [333, 120] on button "Re-Attempt" at bounding box center [362, 118] width 66 height 20
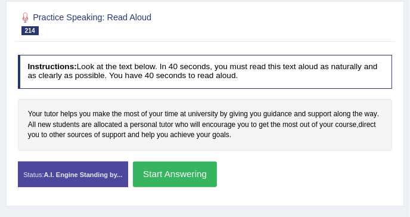
scroll to position [198, 0]
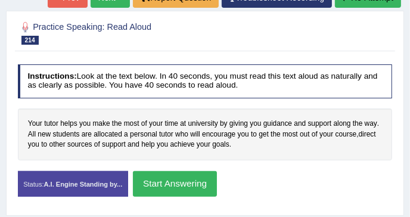
click at [177, 192] on button "Start Answering" at bounding box center [175, 184] width 84 height 26
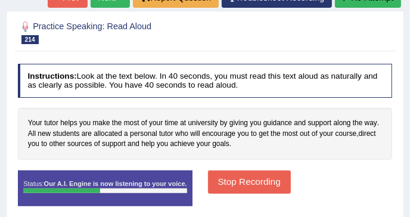
click at [208, 177] on button "Stop Recording" at bounding box center [249, 181] width 83 height 23
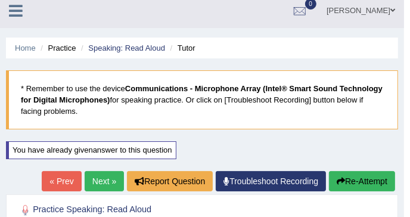
scroll to position [0, 0]
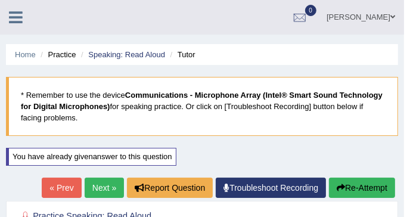
click at [113, 182] on link "Next »" at bounding box center [104, 187] width 39 height 20
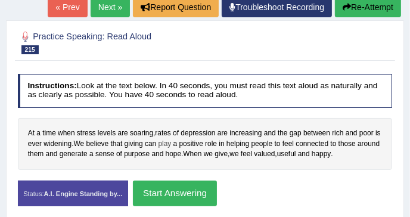
scroll to position [158, 0]
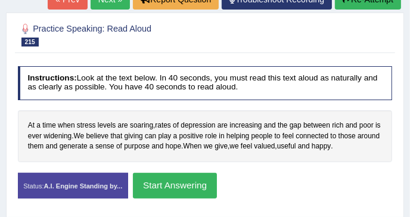
click at [168, 180] on button "Start Answering" at bounding box center [175, 186] width 84 height 26
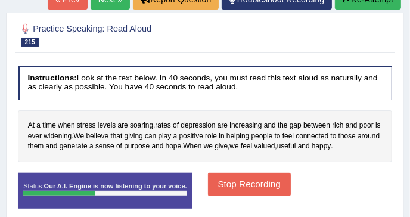
click at [230, 182] on button "Stop Recording" at bounding box center [249, 184] width 83 height 23
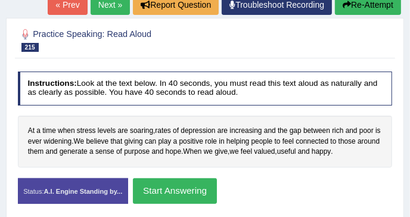
click at [161, 183] on button "Start Answering" at bounding box center [175, 191] width 84 height 26
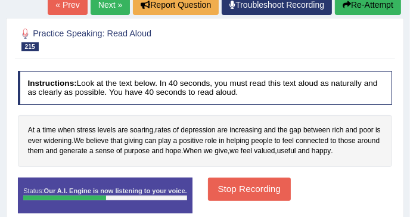
click at [238, 188] on button "Stop Recording" at bounding box center [249, 188] width 83 height 23
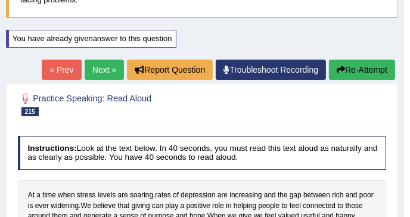
scroll to position [103, 0]
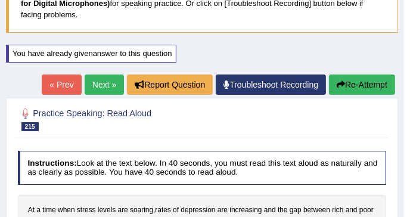
click at [104, 76] on link "Next »" at bounding box center [104, 84] width 39 height 20
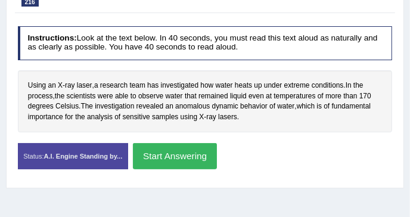
scroll to position [158, 0]
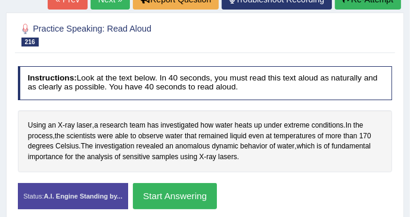
click at [151, 190] on button "Start Answering" at bounding box center [175, 196] width 84 height 26
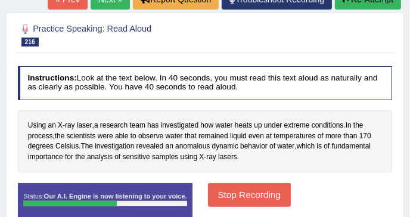
click at [224, 193] on button "Stop Recording" at bounding box center [249, 194] width 83 height 23
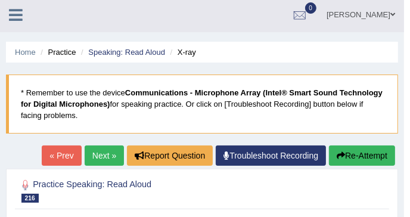
scroll to position [0, 0]
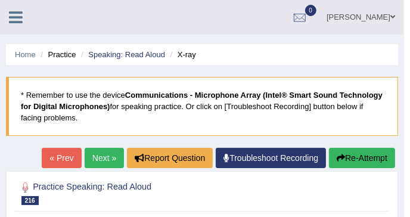
click at [315, 162] on link "Troubleshoot Recording" at bounding box center [270, 158] width 110 height 20
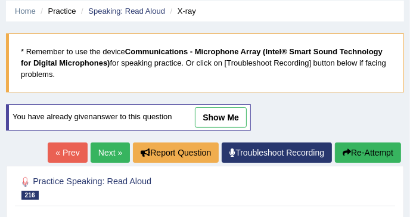
scroll to position [79, 0]
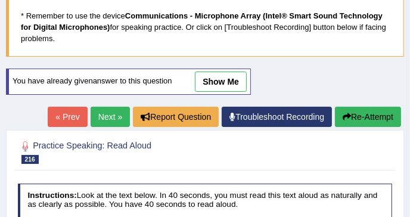
click at [361, 118] on button "Re-Attempt" at bounding box center [368, 117] width 66 height 20
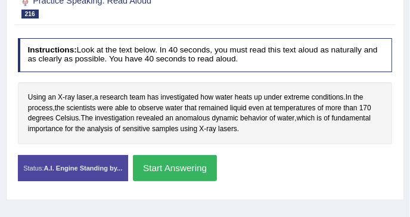
click at [158, 164] on button "Start Answering" at bounding box center [175, 168] width 84 height 26
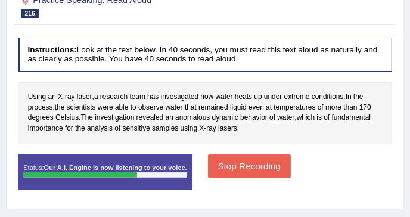
click at [251, 215] on div "Home Practice Speaking: Read Aloud X-ray * Remember to use the device Communica…" at bounding box center [205, 81] width 410 height 595
click at [260, 157] on button "Stop Recording" at bounding box center [249, 165] width 83 height 23
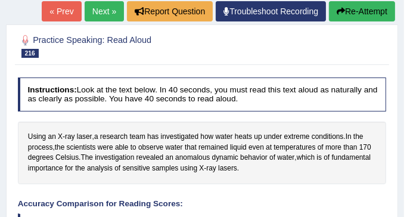
scroll to position [97, 0]
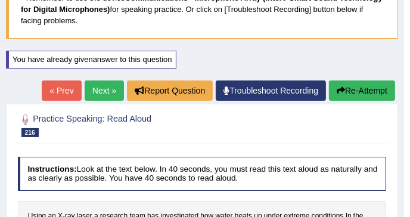
click at [335, 86] on button "Re-Attempt" at bounding box center [362, 90] width 66 height 20
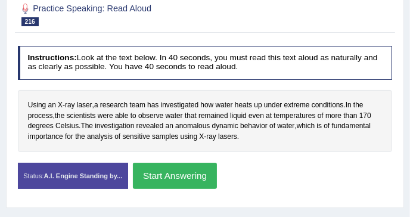
scroll to position [203, 0]
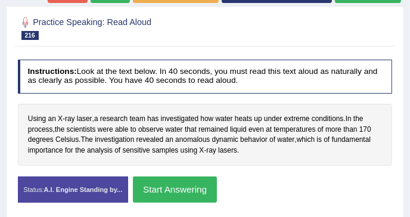
click at [187, 183] on button "Start Answering" at bounding box center [175, 189] width 84 height 26
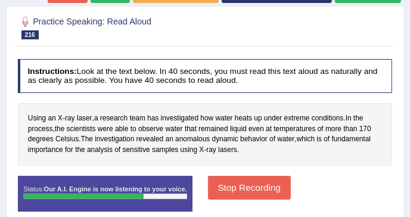
click at [237, 184] on button "Stop Recording" at bounding box center [249, 187] width 83 height 23
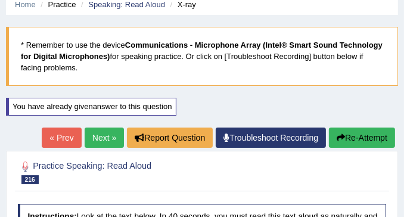
scroll to position [36, 0]
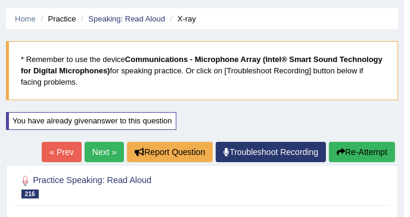
click at [113, 150] on link "Next »" at bounding box center [104, 152] width 39 height 20
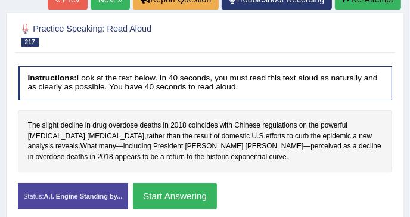
click at [164, 188] on button "Start Answering" at bounding box center [175, 196] width 84 height 26
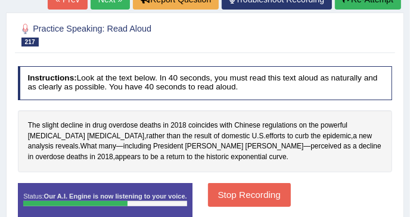
click at [221, 189] on button "Stop Recording" at bounding box center [249, 194] width 83 height 23
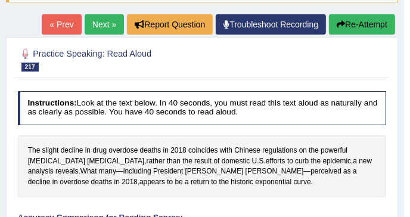
scroll to position [119, 0]
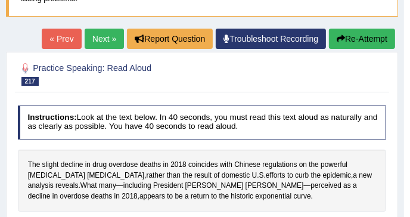
click at [349, 38] on button "Re-Attempt" at bounding box center [362, 39] width 66 height 20
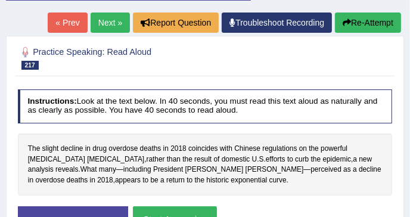
scroll to position [213, 0]
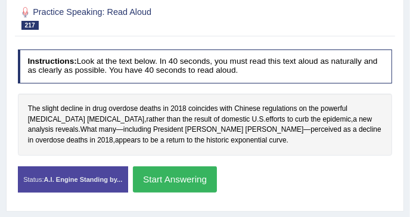
click at [180, 175] on button "Start Answering" at bounding box center [175, 179] width 84 height 26
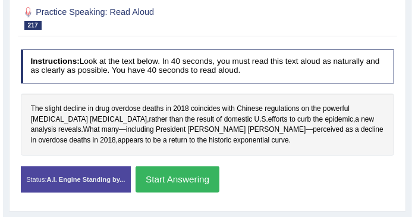
scroll to position [205, 0]
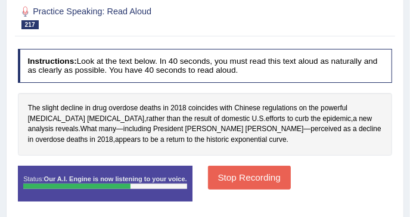
click at [212, 177] on button "Stop Recording" at bounding box center [249, 176] width 83 height 23
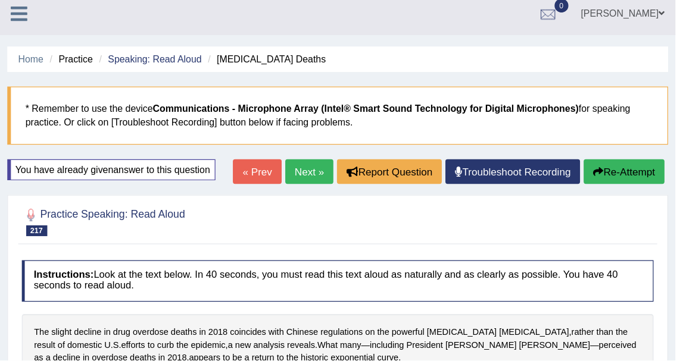
scroll to position [6, 0]
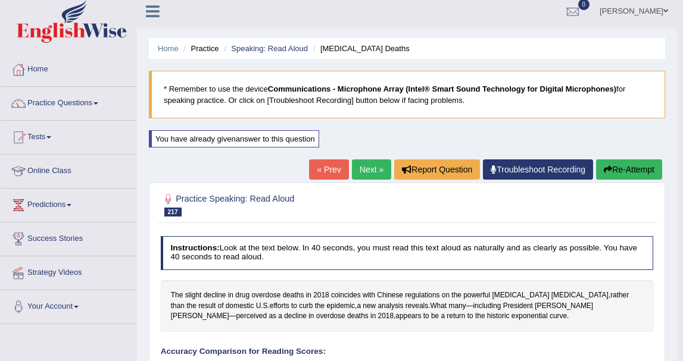
drag, startPoint x: 104, startPoint y: 0, endPoint x: 98, endPoint y: 100, distance: 100.2
click at [98, 100] on link "Practice Questions" at bounding box center [69, 102] width 136 height 30
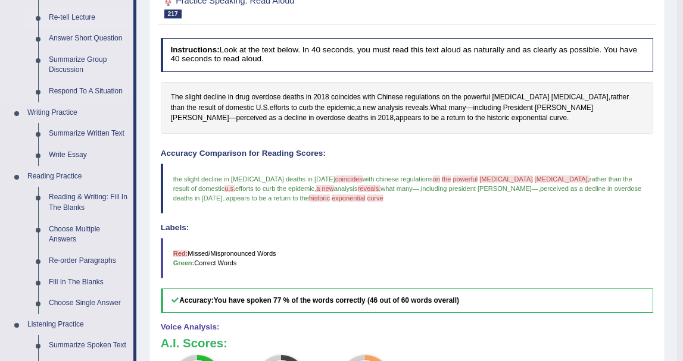
scroll to position [205, 0]
click at [70, 150] on link "Write Essay" at bounding box center [88, 154] width 90 height 21
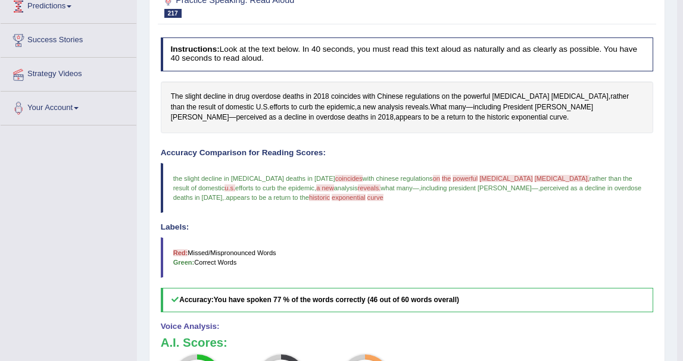
scroll to position [207, 0]
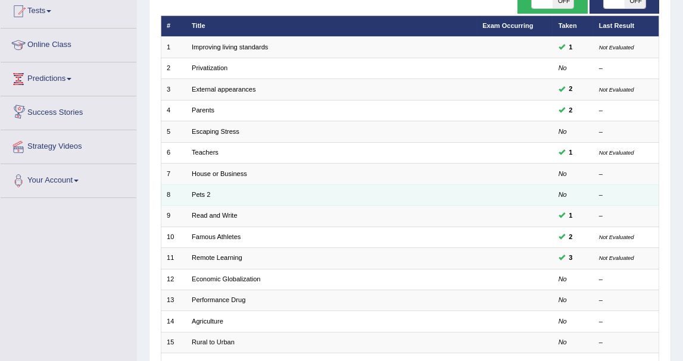
scroll to position [264, 0]
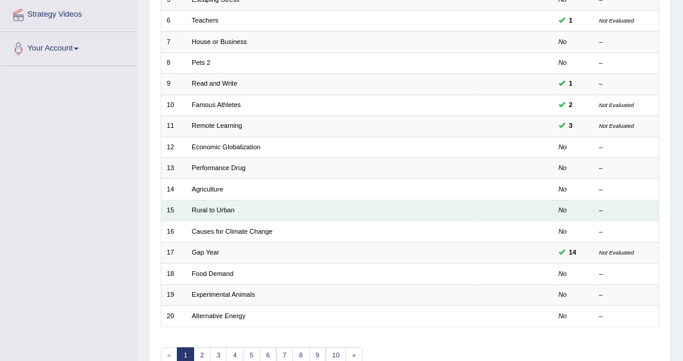
drag, startPoint x: 520, startPoint y: 189, endPoint x: 520, endPoint y: 214, distance: 25.0
click at [520, 189] on td at bounding box center [515, 189] width 76 height 21
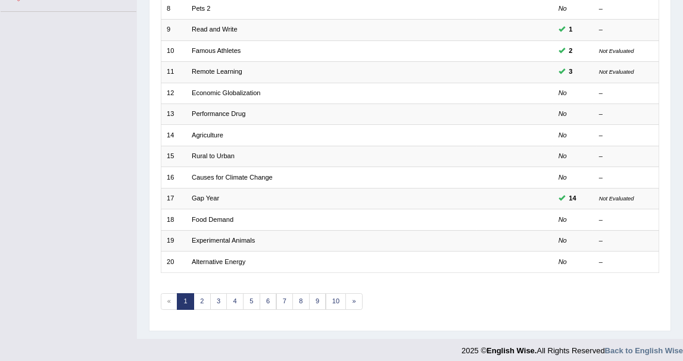
scroll to position [320, 0]
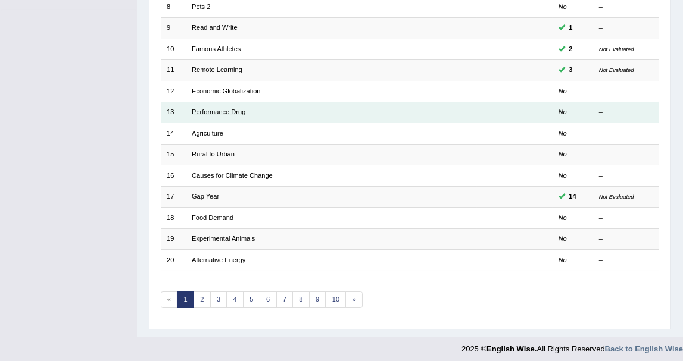
click at [204, 111] on link "Performance Drug" at bounding box center [219, 111] width 54 height 7
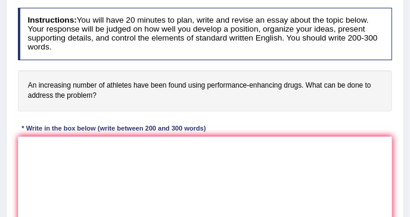
scroll to position [145, 0]
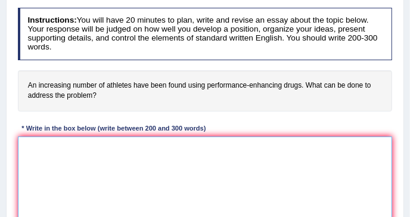
click at [87, 136] on textarea at bounding box center [205, 185] width 374 height 98
paste textarea "The increasing influence of (essay topic) on our lives has ignited numerous dis…"
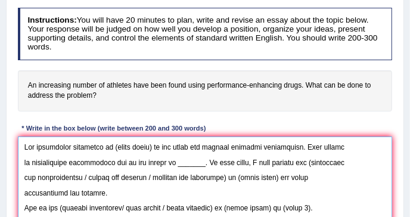
scroll to position [152, 0]
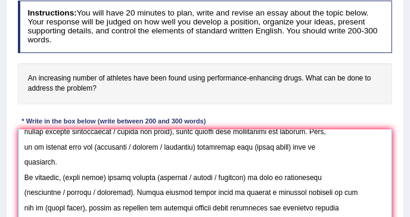
click at [86, 132] on textarea at bounding box center [205, 178] width 374 height 98
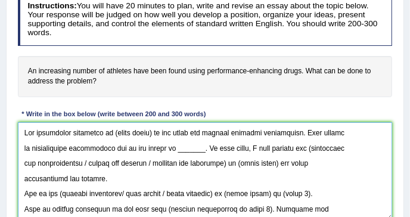
scroll to position [192, 0]
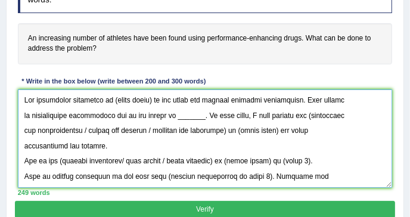
drag, startPoint x: 108, startPoint y: 92, endPoint x: 151, endPoint y: 88, distance: 42.4
click at [151, 89] on textarea at bounding box center [205, 138] width 374 height 98
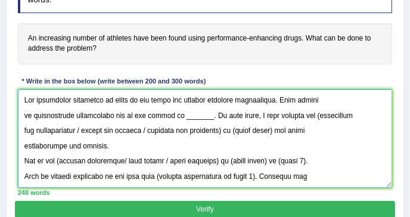
drag, startPoint x: 166, startPoint y: 105, endPoint x: 187, endPoint y: 111, distance: 22.2
click at [187, 111] on textarea at bounding box center [205, 138] width 374 height 98
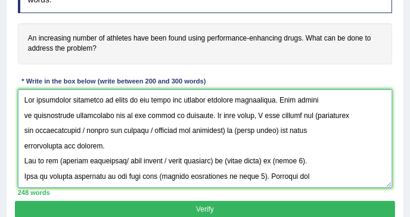
drag, startPoint x: 293, startPoint y: 108, endPoint x: 154, endPoint y: 124, distance: 140.2
click at [154, 124] on textarea at bounding box center [205, 138] width 374 height 98
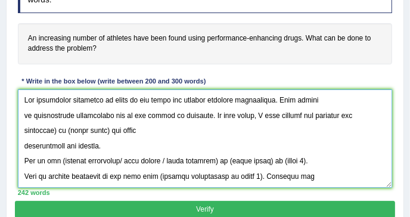
click at [370, 106] on textarea at bounding box center [205, 138] width 374 height 98
click at [27, 121] on textarea at bounding box center [205, 138] width 374 height 98
drag, startPoint x: 23, startPoint y: 121, endPoint x: 63, endPoint y: 121, distance: 40.5
click at [63, 121] on textarea at bounding box center [205, 138] width 374 height 98
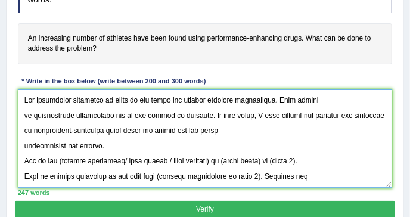
click at [24, 136] on textarea at bounding box center [205, 138] width 374 height 98
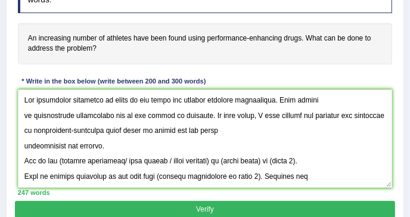
click at [15, 134] on div "Instructions: You will have 20 minutes to plan, write and revise an essay about…" at bounding box center [204, 78] width 379 height 245
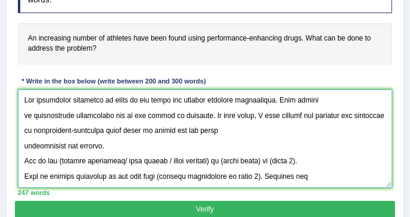
click at [20, 137] on textarea at bounding box center [205, 138] width 374 height 98
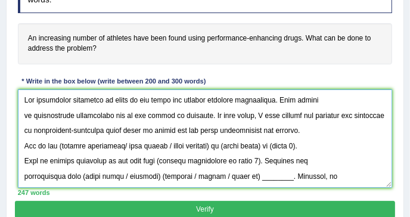
drag, startPoint x: 24, startPoint y: 91, endPoint x: 297, endPoint y: 123, distance: 274.4
click at [297, 123] on textarea at bounding box center [205, 138] width 374 height 98
click at [132, 154] on textarea at bounding box center [205, 138] width 374 height 98
drag, startPoint x: 57, startPoint y: 136, endPoint x: 175, endPoint y: 136, distance: 117.9
click at [175, 136] on textarea at bounding box center [205, 138] width 374 height 98
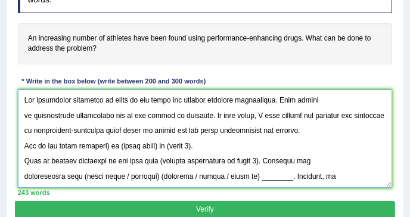
click at [110, 136] on textarea at bounding box center [205, 138] width 374 height 98
drag, startPoint x: 117, startPoint y: 136, endPoint x: 157, endPoint y: 137, distance: 39.9
click at [157, 137] on textarea at bounding box center [205, 138] width 374 height 98
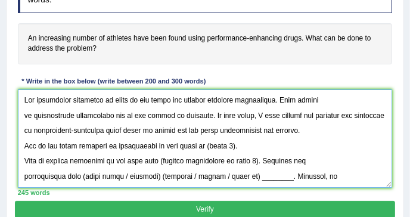
drag, startPoint x: 212, startPoint y: 139, endPoint x: 240, endPoint y: 136, distance: 27.5
click at [240, 136] on textarea at bounding box center [205, 138] width 374 height 98
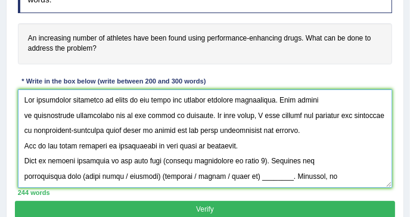
drag, startPoint x: 154, startPoint y: 149, endPoint x: 229, endPoint y: 151, distance: 75.6
click at [217, 151] on textarea at bounding box center [205, 138] width 374 height 98
drag, startPoint x: 248, startPoint y: 151, endPoint x: 151, endPoint y: 147, distance: 97.1
click at [151, 147] on textarea at bounding box center [205, 138] width 374 height 98
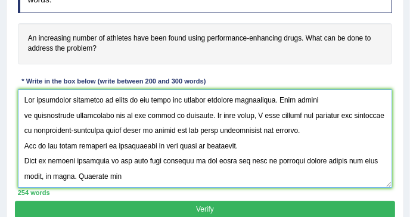
drag, startPoint x: 212, startPoint y: 136, endPoint x: 241, endPoint y: 135, distance: 28.6
click at [241, 135] on textarea at bounding box center [205, 138] width 374 height 98
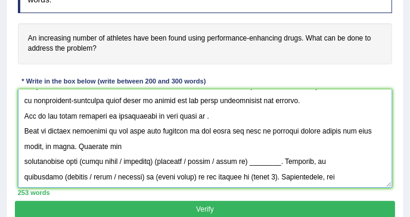
scroll to position [46, 0]
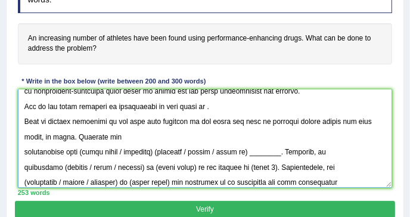
drag, startPoint x: 257, startPoint y: 143, endPoint x: 285, endPoint y: 143, distance: 28.0
click at [285, 143] on textarea at bounding box center [205, 138] width 374 height 98
drag, startPoint x: 285, startPoint y: 143, endPoint x: 265, endPoint y: 143, distance: 19.1
click at [265, 143] on textarea at bounding box center [205, 138] width 374 height 98
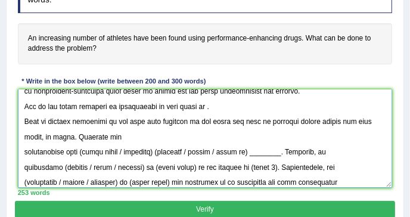
paste textarea "________"
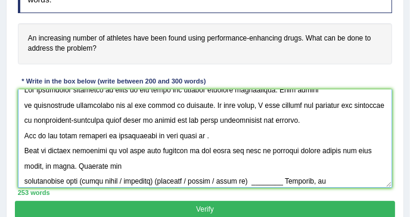
scroll to position [0, 0]
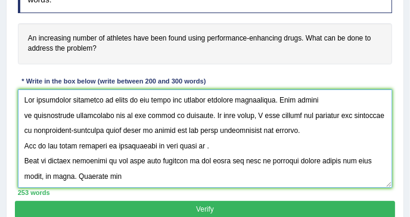
click at [212, 136] on textarea at bounding box center [205, 138] width 374 height 98
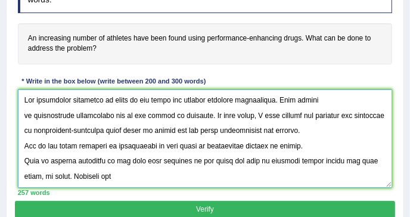
click at [328, 152] on textarea at bounding box center [205, 138] width 374 height 98
click at [370, 149] on textarea at bounding box center [205, 138] width 374 height 98
click at [326, 154] on textarea at bounding box center [205, 138] width 374 height 98
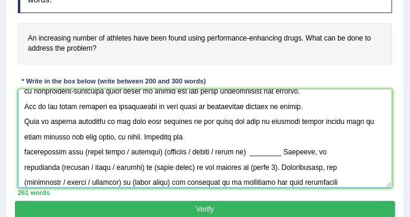
click at [27, 138] on textarea at bounding box center [205, 138] width 374 height 98
click at [23, 140] on textarea at bounding box center [205, 138] width 374 height 98
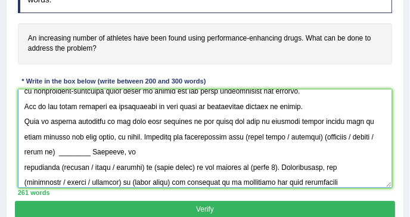
click at [235, 127] on textarea at bounding box center [205, 138] width 374 height 98
drag, startPoint x: 232, startPoint y: 127, endPoint x: 311, endPoint y: 130, distance: 79.2
click at [311, 130] on textarea at bounding box center [205, 138] width 374 height 98
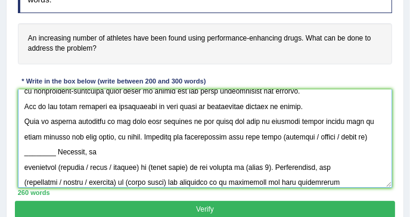
drag, startPoint x: 271, startPoint y: 127, endPoint x: 320, endPoint y: 125, distance: 48.9
click at [320, 125] on textarea at bounding box center [205, 138] width 374 height 98
drag, startPoint x: 336, startPoint y: 126, endPoint x: 271, endPoint y: 130, distance: 65.6
click at [271, 130] on textarea at bounding box center [205, 138] width 374 height 98
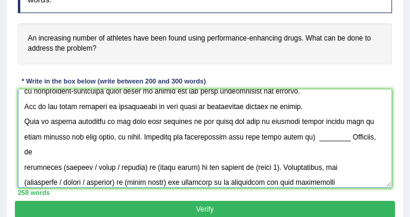
drag, startPoint x: 295, startPoint y: 129, endPoint x: 326, endPoint y: 130, distance: 31.0
click at [326, 130] on textarea at bounding box center [205, 138] width 374 height 98
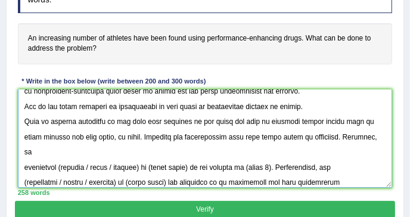
click at [57, 143] on textarea at bounding box center [205, 138] width 374 height 98
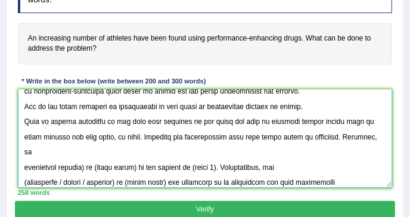
drag, startPoint x: 57, startPoint y: 143, endPoint x: 112, endPoint y: 138, distance: 55.6
click at [112, 138] on textarea at bounding box center [205, 138] width 374 height 98
click at [74, 145] on textarea at bounding box center [205, 138] width 374 height 98
click at [85, 142] on textarea at bounding box center [205, 138] width 374 height 98
drag, startPoint x: 92, startPoint y: 142, endPoint x: 133, endPoint y: 141, distance: 40.5
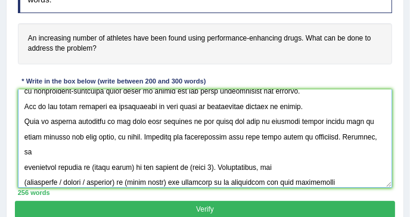
click at [133, 141] on textarea at bounding box center [205, 138] width 374 height 98
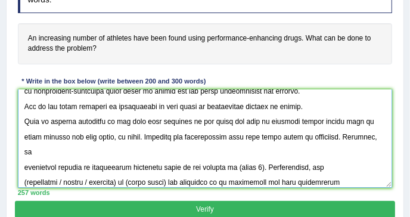
click at [136, 145] on textarea at bounding box center [205, 138] width 374 height 98
drag, startPoint x: 232, startPoint y: 139, endPoint x: 260, endPoint y: 141, distance: 28.1
click at [260, 141] on textarea at bounding box center [205, 138] width 374 height 98
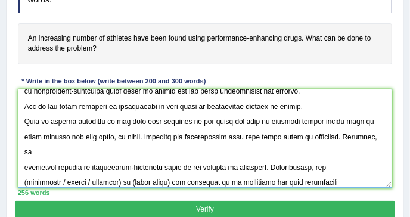
scroll to position [93, 0]
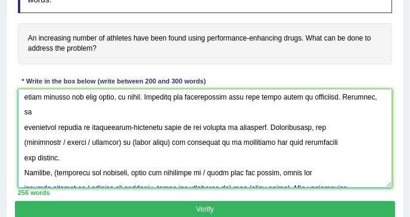
drag, startPoint x: 96, startPoint y: 115, endPoint x: 22, endPoint y: 114, distance: 74.4
click at [22, 114] on textarea at bounding box center [205, 138] width 374 height 98
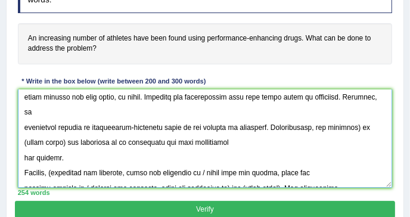
click at [357, 102] on textarea at bounding box center [205, 138] width 374 height 98
drag, startPoint x: 22, startPoint y: 121, endPoint x: 64, endPoint y: 117, distance: 41.9
click at [64, 117] on textarea at bounding box center [205, 138] width 374 height 98
click at [44, 118] on textarea at bounding box center [205, 138] width 374 height 98
click at [55, 119] on textarea at bounding box center [205, 138] width 374 height 98
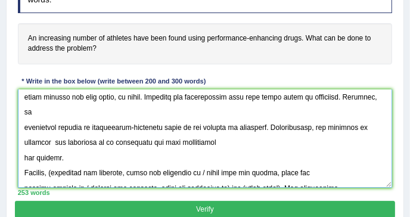
click at [51, 114] on textarea at bounding box center [205, 138] width 374 height 98
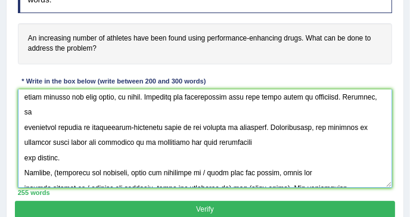
click at [267, 102] on textarea at bounding box center [205, 138] width 374 height 98
click at [266, 102] on textarea at bounding box center [205, 138] width 374 height 98
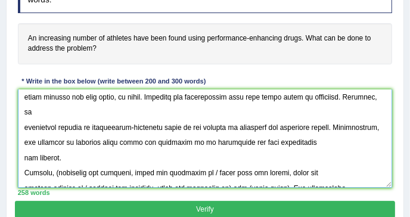
click at [27, 134] on textarea at bounding box center [205, 138] width 374 height 98
click at [21, 132] on textarea at bounding box center [205, 138] width 374 height 98
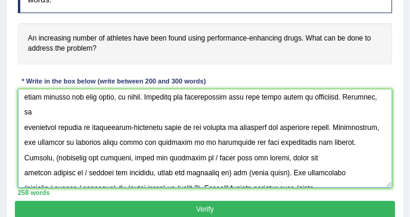
click at [55, 132] on textarea at bounding box center [205, 138] width 374 height 98
drag, startPoint x: 53, startPoint y: 133, endPoint x: 207, endPoint y: 130, distance: 154.2
click at [207, 130] on textarea at bounding box center [205, 138] width 374 height 98
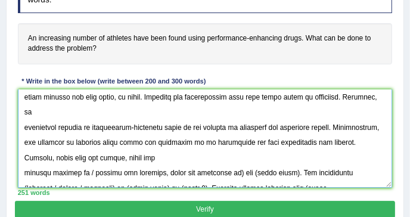
click at [21, 147] on textarea at bounding box center [205, 138] width 374 height 98
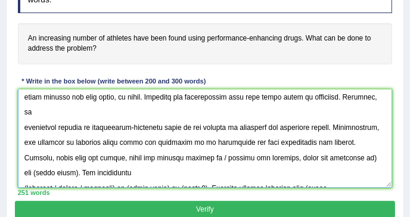
drag, startPoint x: 212, startPoint y: 132, endPoint x: 277, endPoint y: 127, distance: 65.6
click at [277, 127] on textarea at bounding box center [205, 138] width 374 height 98
click at [218, 140] on textarea at bounding box center [205, 138] width 374 height 98
drag, startPoint x: 217, startPoint y: 135, endPoint x: 53, endPoint y: 131, distance: 163.7
click at [53, 131] on textarea at bounding box center [205, 138] width 374 height 98
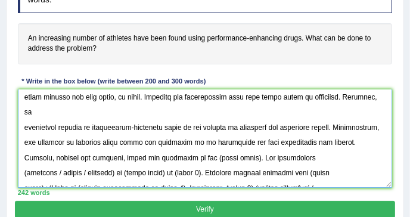
click at [193, 130] on textarea at bounding box center [205, 138] width 374 height 98
click at [206, 134] on textarea at bounding box center [205, 138] width 374 height 98
drag, startPoint x: 202, startPoint y: 132, endPoint x: 244, endPoint y: 130, distance: 42.3
click at [244, 130] on textarea at bounding box center [205, 138] width 374 height 98
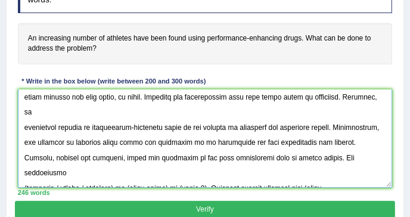
click at [23, 162] on textarea at bounding box center [205, 138] width 374 height 98
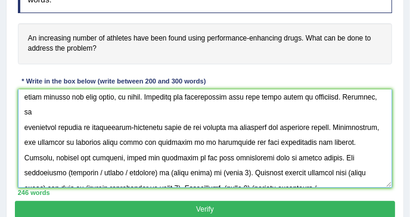
click at [61, 148] on textarea at bounding box center [205, 138] width 374 height 98
drag, startPoint x: 55, startPoint y: 148, endPoint x: 121, endPoint y: 145, distance: 66.1
click at [121, 145] on textarea at bounding box center [205, 138] width 374 height 98
click at [85, 149] on textarea at bounding box center [205, 138] width 374 height 98
drag, startPoint x: 144, startPoint y: 146, endPoint x: 169, endPoint y: 150, distance: 25.3
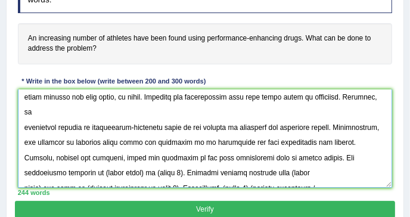
click at [169, 150] on textarea at bounding box center [205, 138] width 374 height 98
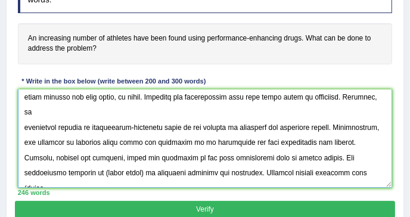
scroll to position [140, 0]
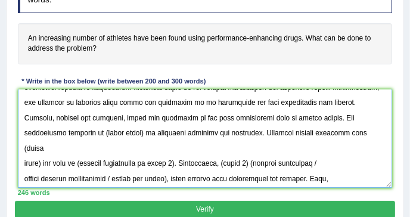
drag, startPoint x: 83, startPoint y: 140, endPoint x: 179, endPoint y: 137, distance: 95.9
click at [179, 137] on textarea at bounding box center [205, 138] width 374 height 98
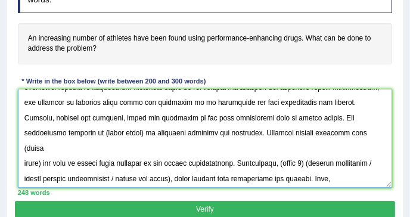
drag, startPoint x: 285, startPoint y: 138, endPoint x: 312, endPoint y: 138, distance: 28.0
click at [312, 138] on textarea at bounding box center [205, 138] width 374 height 98
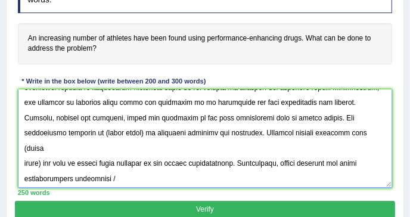
drag, startPoint x: 124, startPoint y: 167, endPoint x: 59, endPoint y: 148, distance: 67.6
click at [59, 148] on textarea at bounding box center [205, 138] width 374 height 98
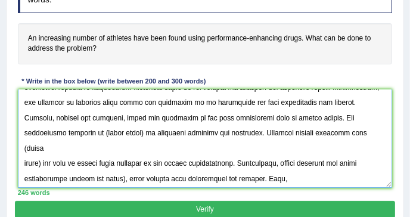
click at [38, 153] on textarea at bounding box center [205, 138] width 374 height 98
click at [117, 151] on textarea at bounding box center [205, 138] width 374 height 98
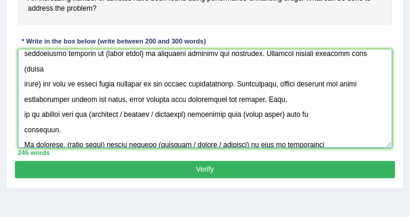
scroll to position [186, 0]
drag, startPoint x: 160, startPoint y: 90, endPoint x: 87, endPoint y: 89, distance: 73.2
click at [87, 89] on textarea at bounding box center [205, 98] width 374 height 98
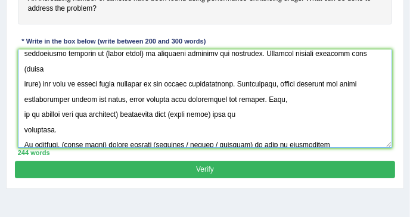
click at [119, 89] on textarea at bounding box center [205, 98] width 374 height 98
click at [22, 107] on textarea at bounding box center [205, 98] width 374 height 98
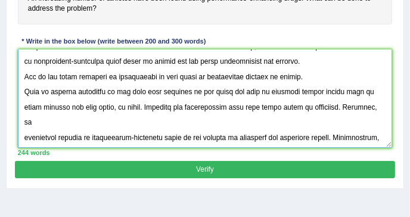
scroll to position [46, 0]
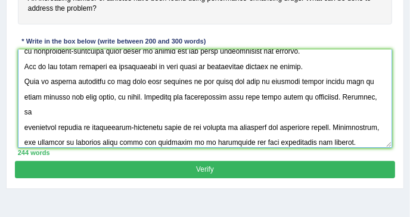
type textarea "The increasing influence of drugs on our lives has ignited numerous discussions…"
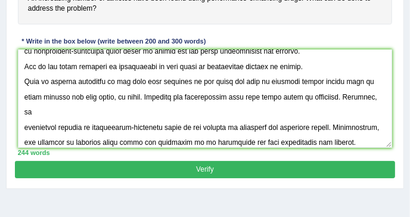
click at [67, 162] on button "Verify" at bounding box center [204, 169] width 379 height 17
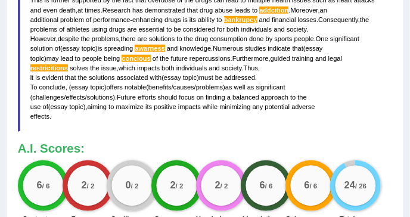
scroll to position [487, 0]
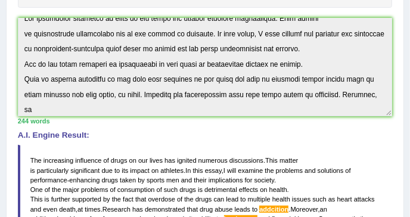
scroll to position [0, 0]
